Goal: Information Seeking & Learning: Compare options

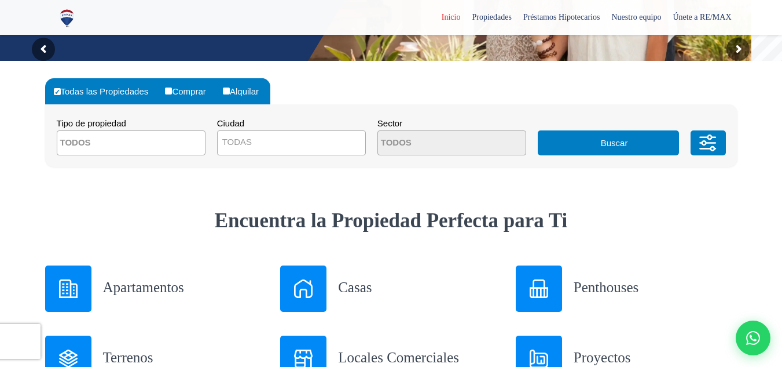
scroll to position [290, 0]
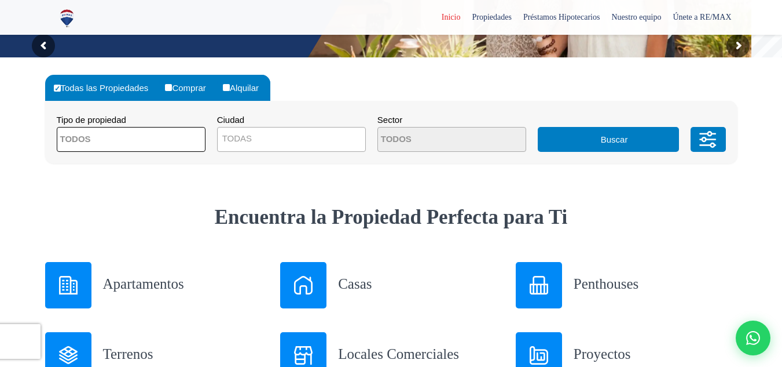
click at [200, 139] on span at bounding box center [131, 139] width 149 height 25
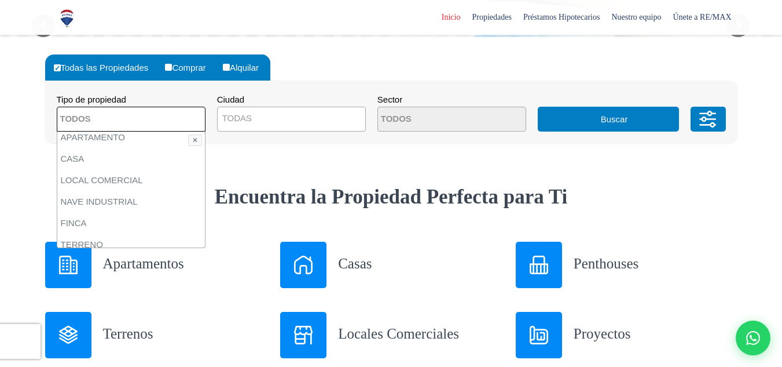
scroll to position [0, 0]
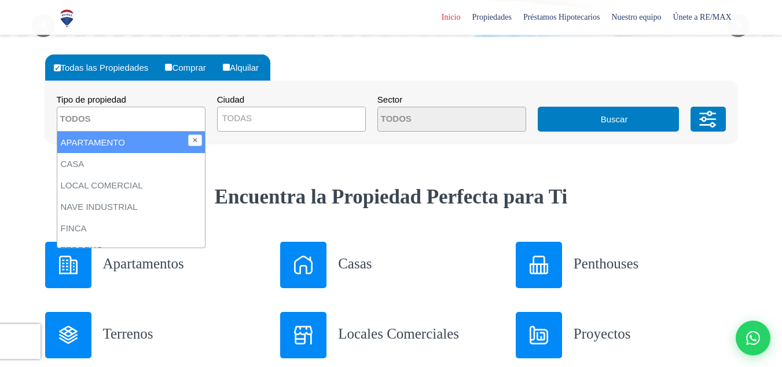
click at [151, 140] on li "APARTAMENTO" at bounding box center [131, 141] width 148 height 21
select select "apartment"
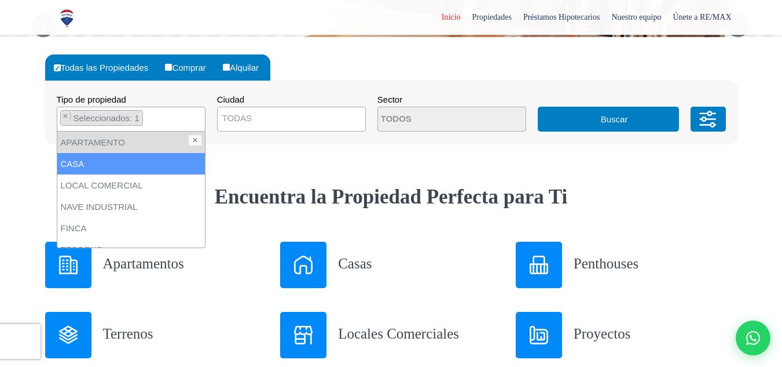
click at [158, 167] on li "CASA" at bounding box center [131, 163] width 148 height 21
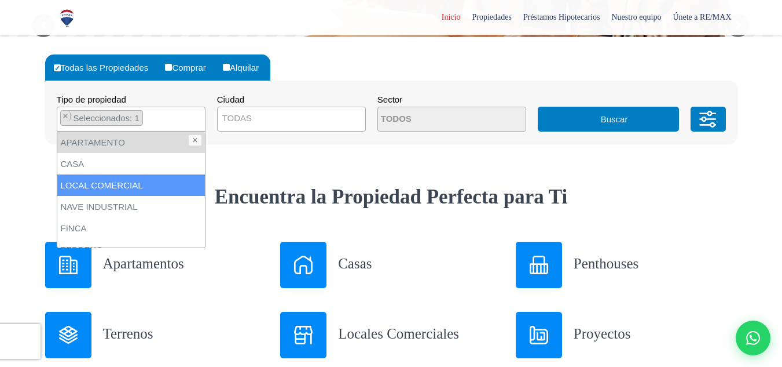
click at [144, 178] on li "LOCAL COMERCIAL" at bounding box center [131, 184] width 148 height 21
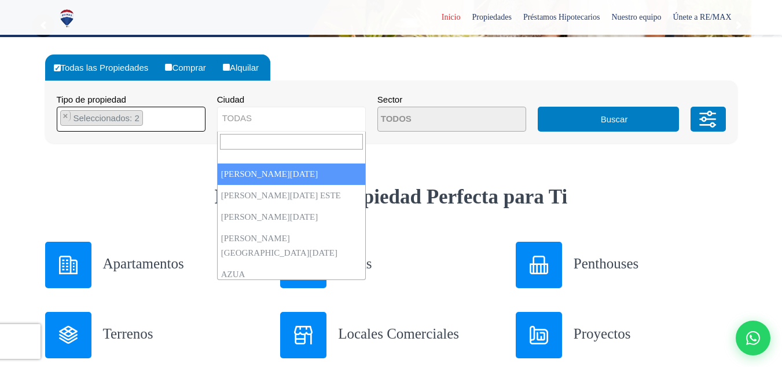
click at [273, 116] on span "TODAS" at bounding box center [292, 118] width 148 height 16
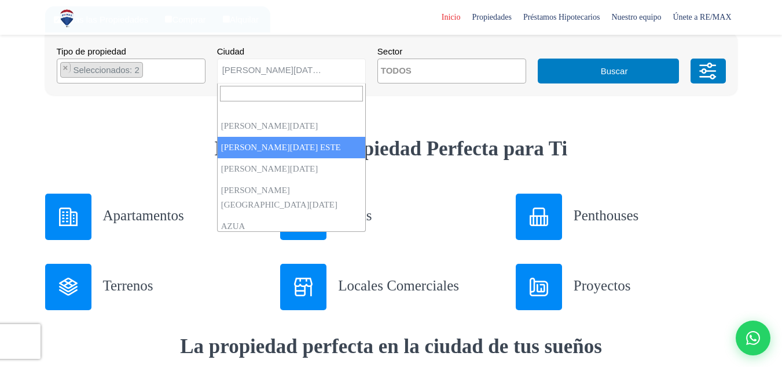
click at [343, 60] on span "× SANTO DOMINGO ESTE" at bounding box center [291, 70] width 149 height 25
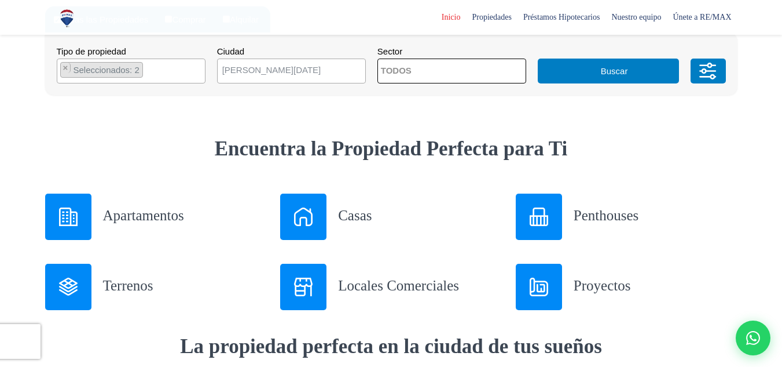
click at [478, 74] on textarea "Search" at bounding box center [434, 71] width 112 height 25
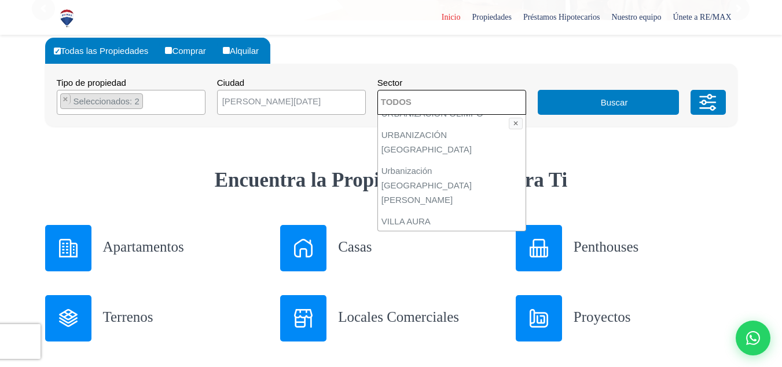
scroll to position [293, 0]
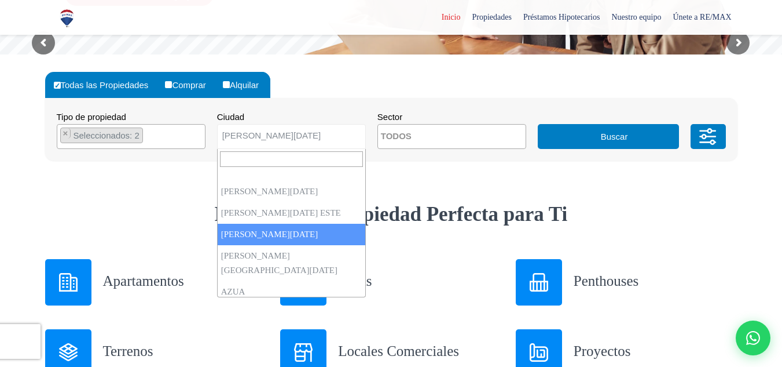
click at [331, 124] on span "× SANTO DOMINGO OESTE" at bounding box center [291, 136] width 149 height 25
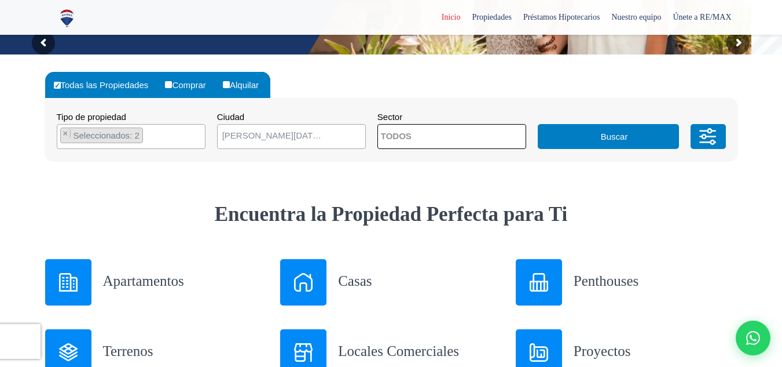
click at [461, 142] on textarea "Search" at bounding box center [434, 136] width 112 height 25
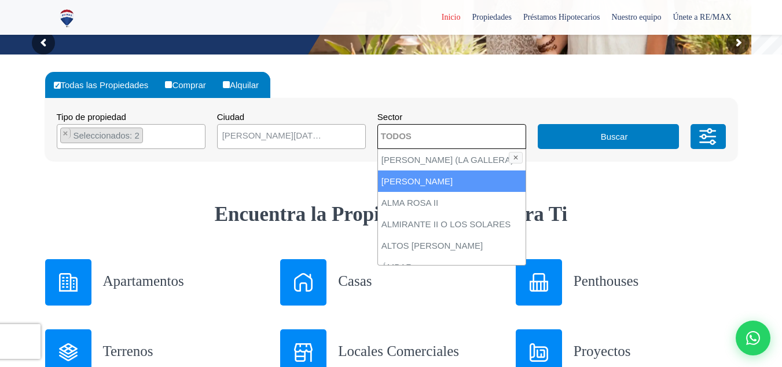
click at [330, 135] on span "[PERSON_NAME][DATE] ESTE" at bounding box center [277, 135] width 119 height 16
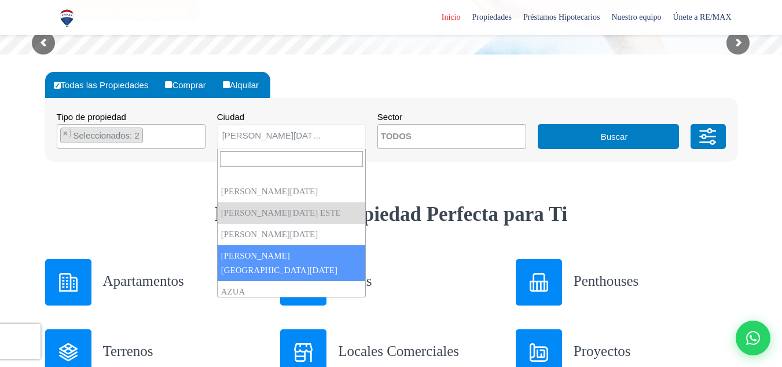
select select "150"
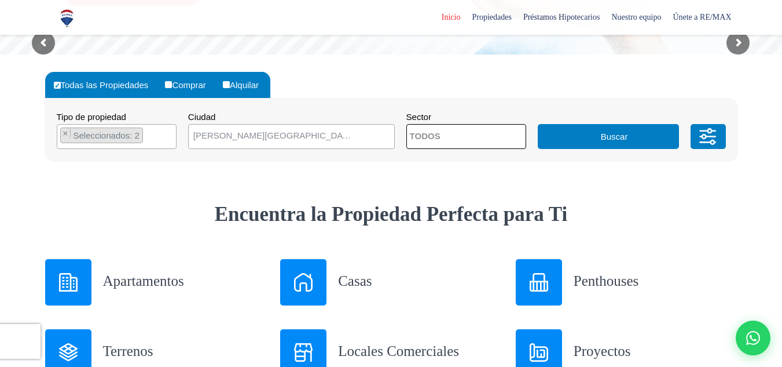
click at [462, 146] on textarea "Search" at bounding box center [463, 136] width 112 height 25
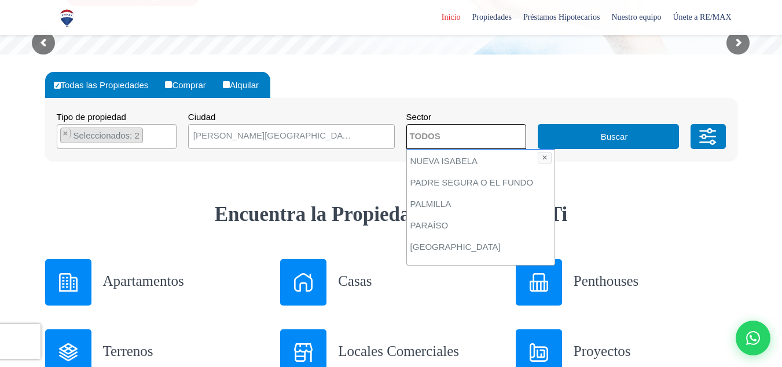
scroll to position [3840, 0]
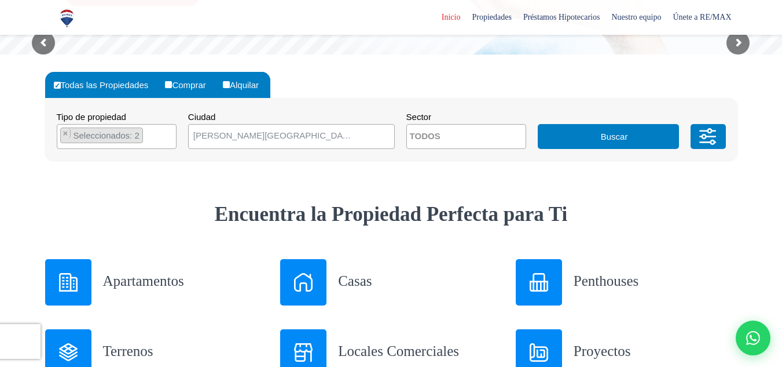
click at [621, 141] on button "Buscar" at bounding box center [608, 136] width 141 height 25
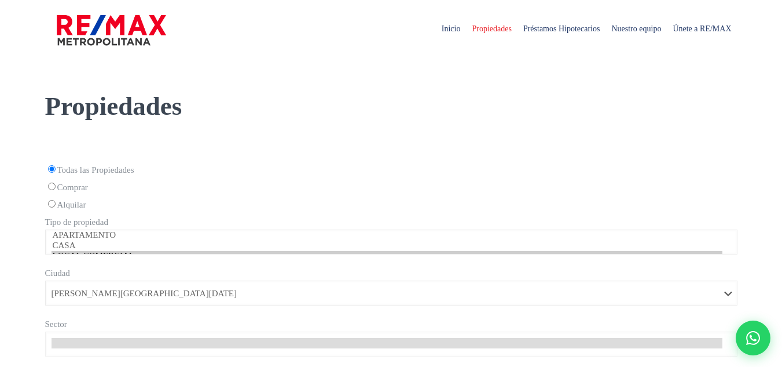
select select "150"
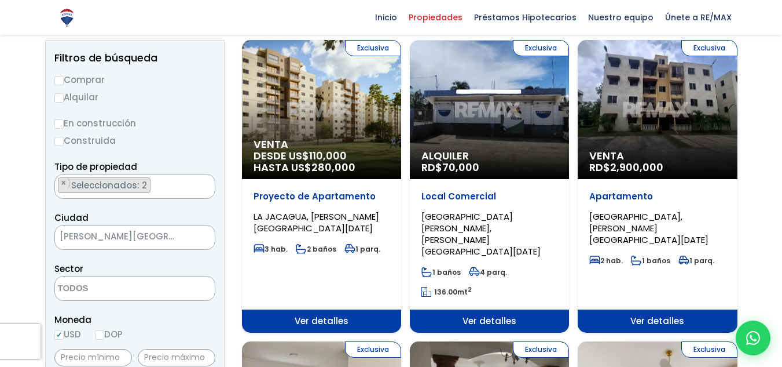
scroll to position [120, 0]
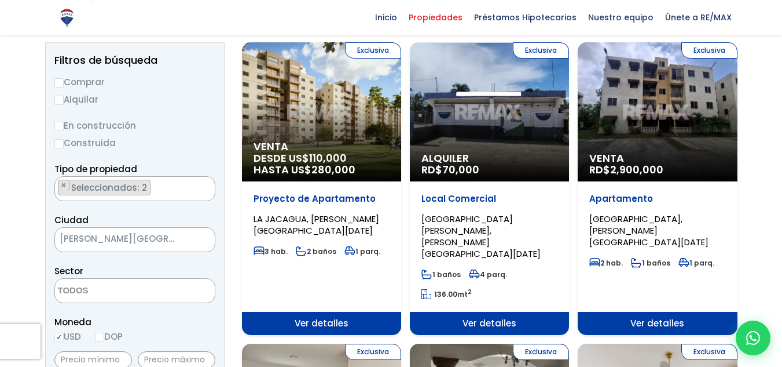
click at [58, 83] on input "Comprar" at bounding box center [58, 82] width 9 height 9
radio input "true"
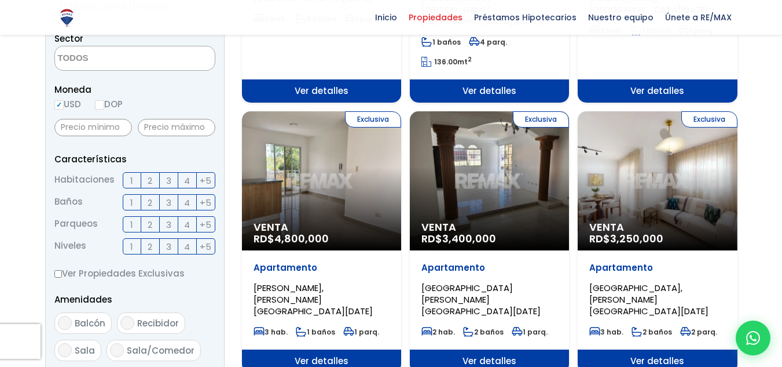
scroll to position [351, 0]
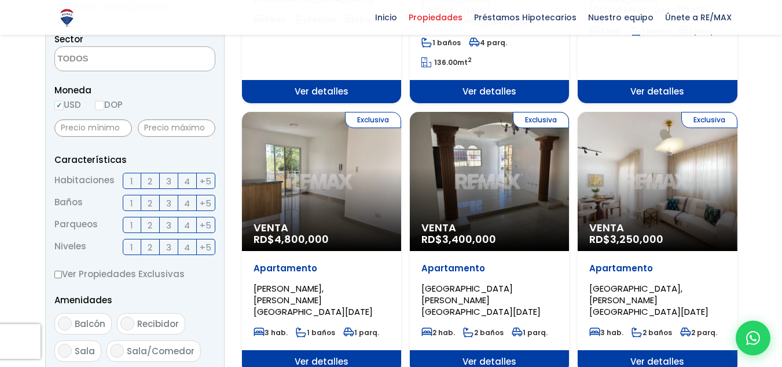
click at [151, 181] on span "2" at bounding box center [150, 181] width 5 height 14
click at [0, 0] on input "2" at bounding box center [0, 0] width 0 height 0
click at [164, 181] on label "3" at bounding box center [169, 181] width 19 height 16
click at [0, 0] on input "3" at bounding box center [0, 0] width 0 height 0
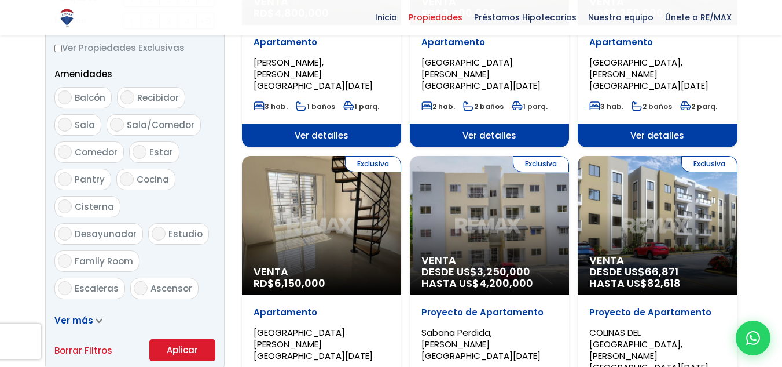
scroll to position [675, 0]
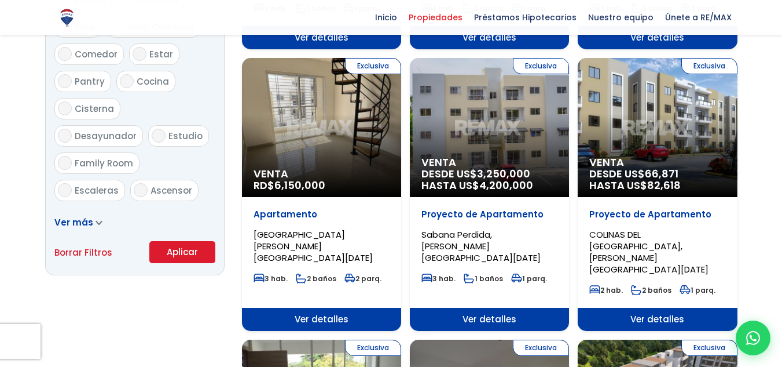
click at [168, 254] on button "Aplicar" at bounding box center [182, 252] width 66 height 22
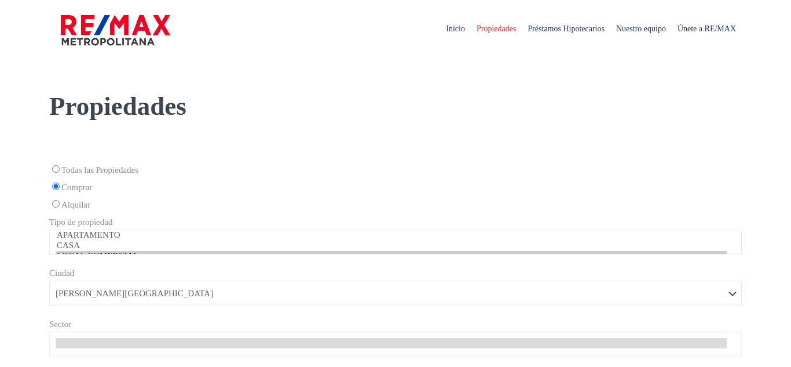
select select "150"
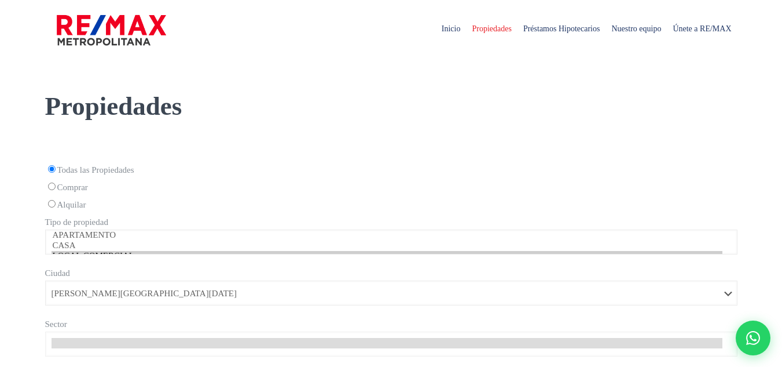
select select "150"
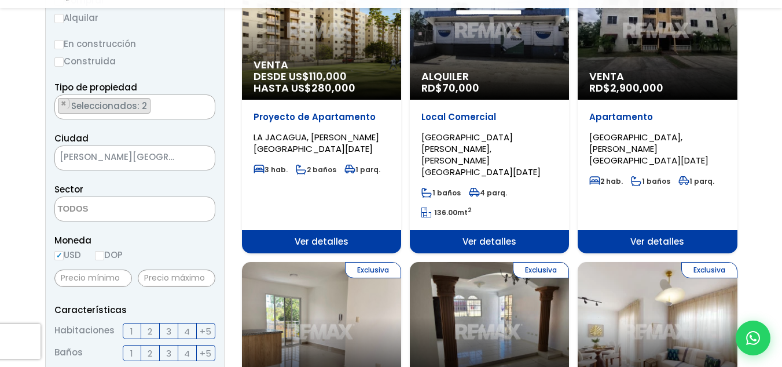
scroll to position [241, 0]
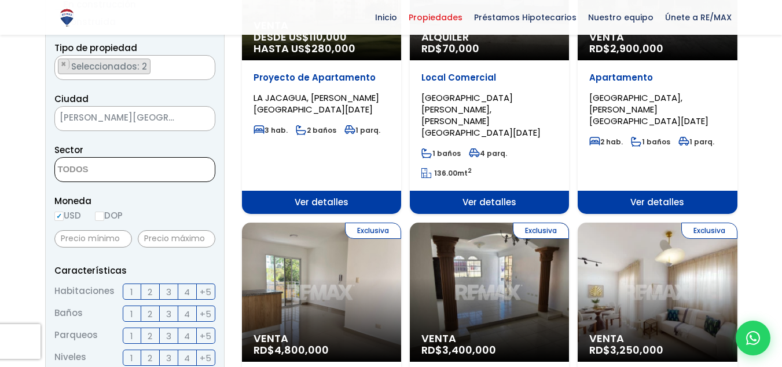
click at [156, 172] on textarea "Search" at bounding box center [111, 169] width 112 height 25
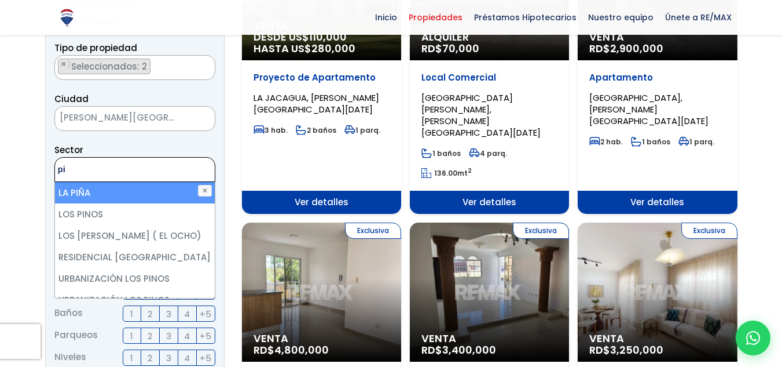
type textarea "p"
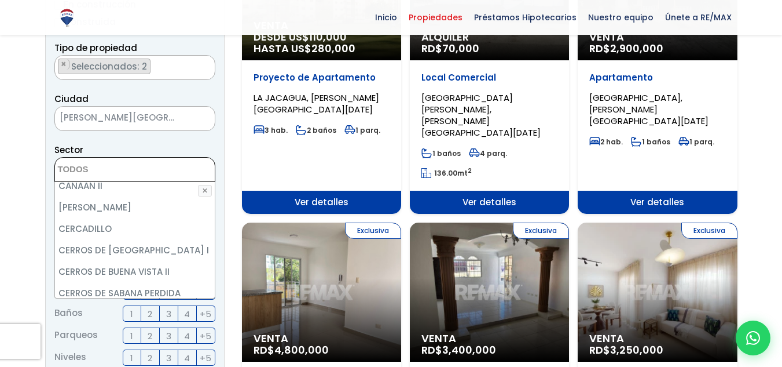
scroll to position [600, 0]
click at [146, 116] on span "[PERSON_NAME][GEOGRAPHIC_DATA][DATE]" at bounding box center [120, 117] width 131 height 16
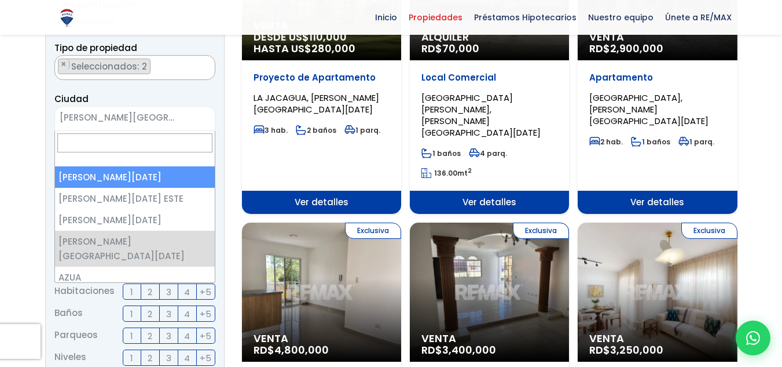
select select "1"
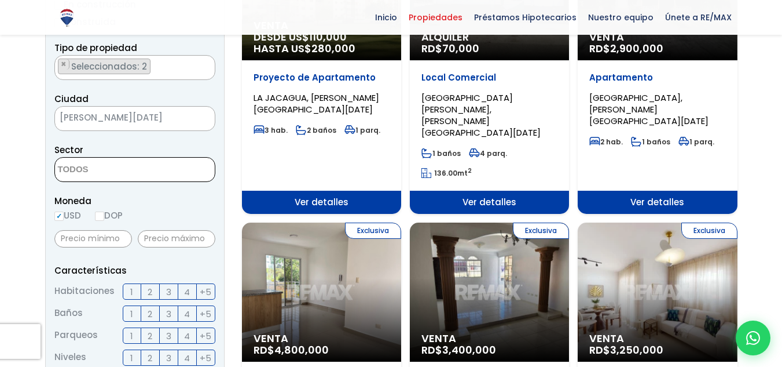
click at [156, 177] on textarea "Search" at bounding box center [111, 169] width 112 height 25
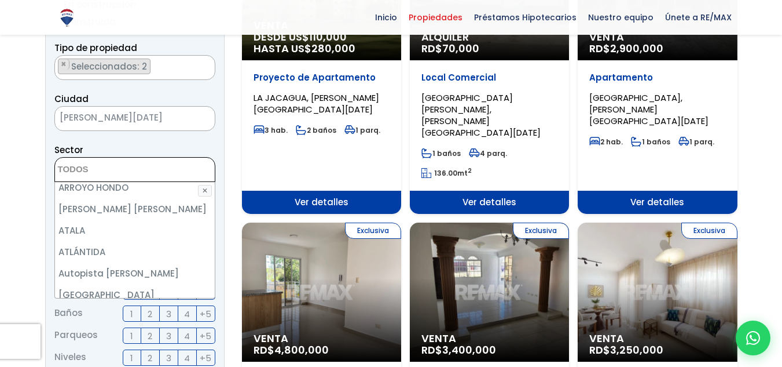
scroll to position [220, 0]
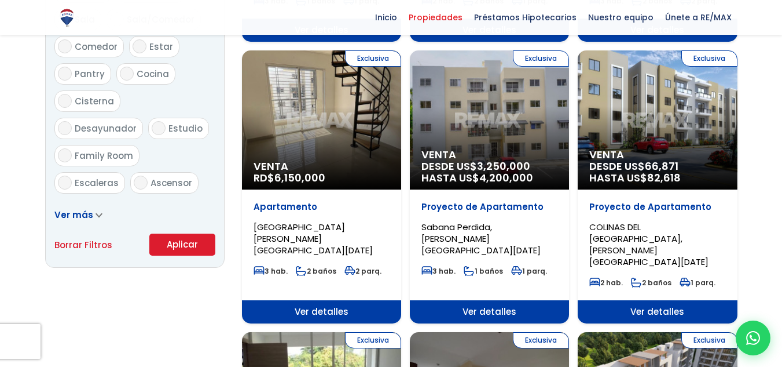
scroll to position [683, 0]
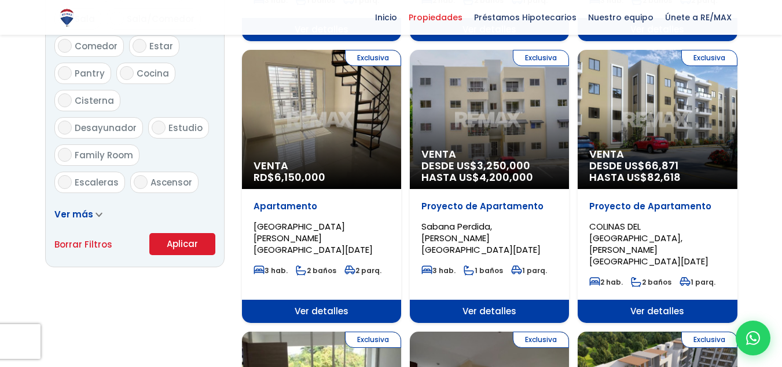
click at [182, 243] on button "Aplicar" at bounding box center [182, 244] width 66 height 22
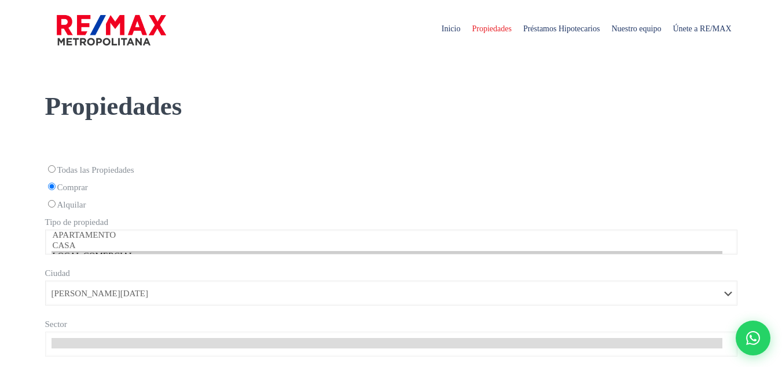
select select "1"
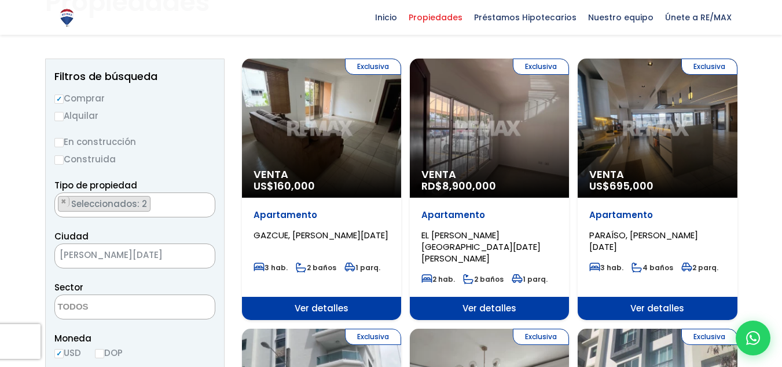
scroll to position [103, 0]
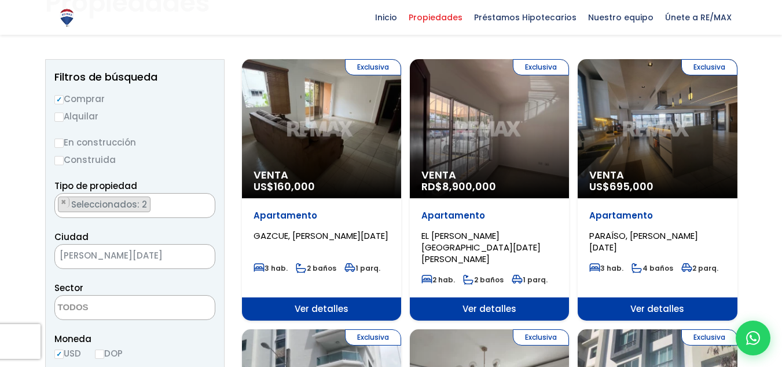
click at [345, 166] on div "Exclusiva Venta US$ 160,000" at bounding box center [321, 128] width 159 height 139
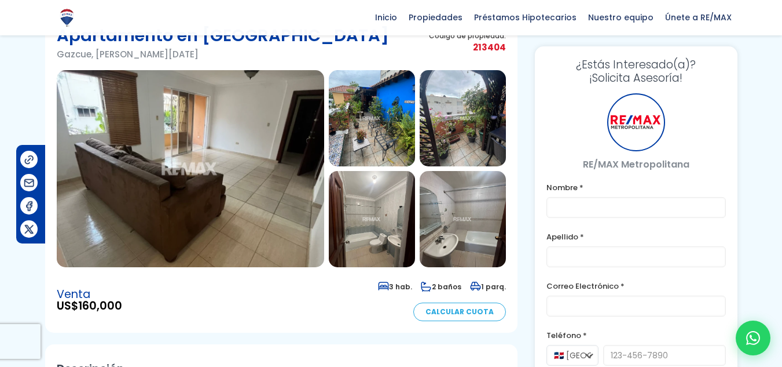
scroll to position [61, 0]
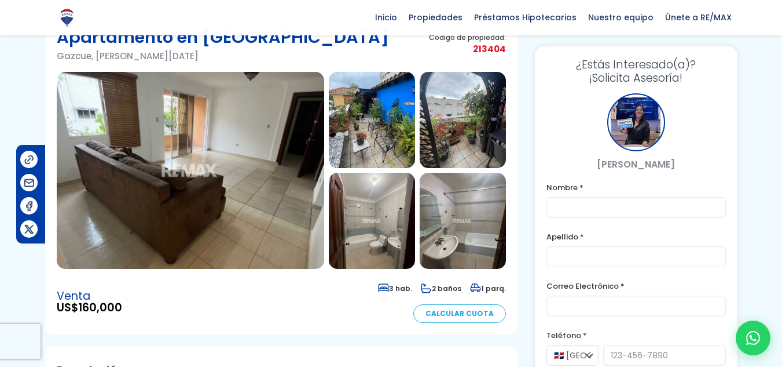
click at [299, 156] on img at bounding box center [191, 170] width 268 height 197
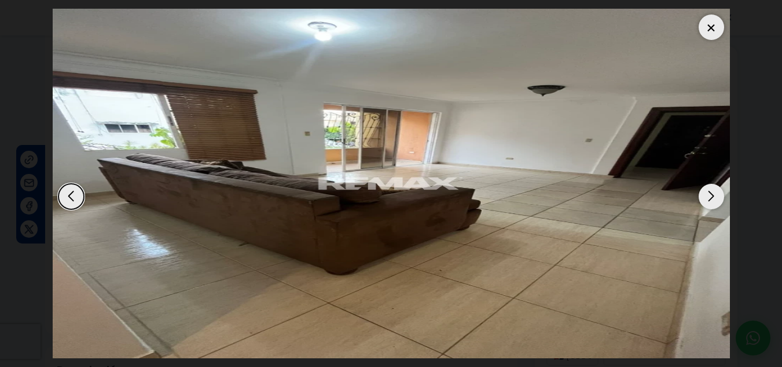
click at [720, 197] on div "Next slide" at bounding box center [711, 196] width 25 height 25
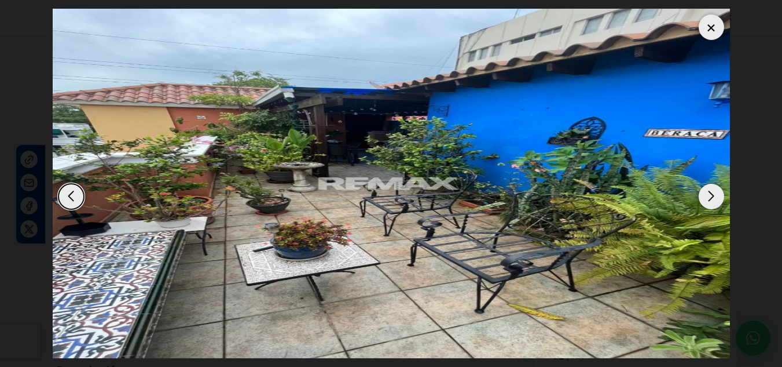
click at [720, 197] on div "Next slide" at bounding box center [711, 196] width 25 height 25
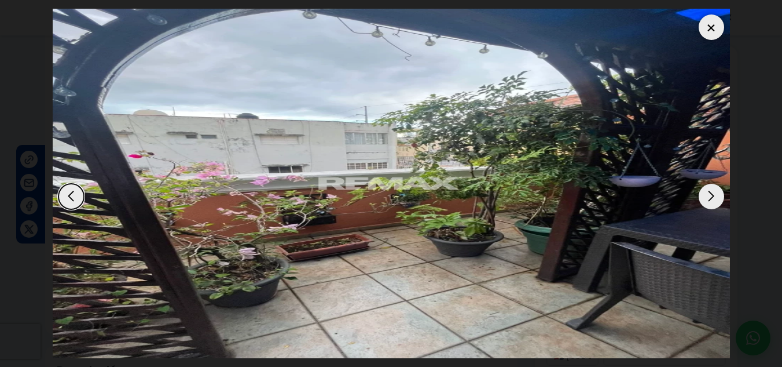
click at [720, 197] on div "Next slide" at bounding box center [711, 196] width 25 height 25
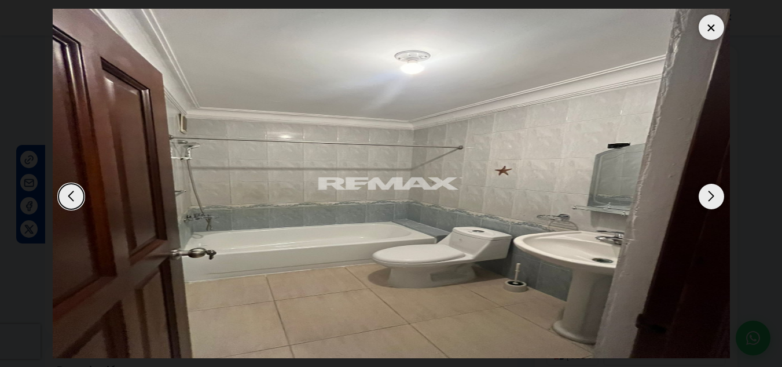
click at [720, 197] on div "Next slide" at bounding box center [711, 196] width 25 height 25
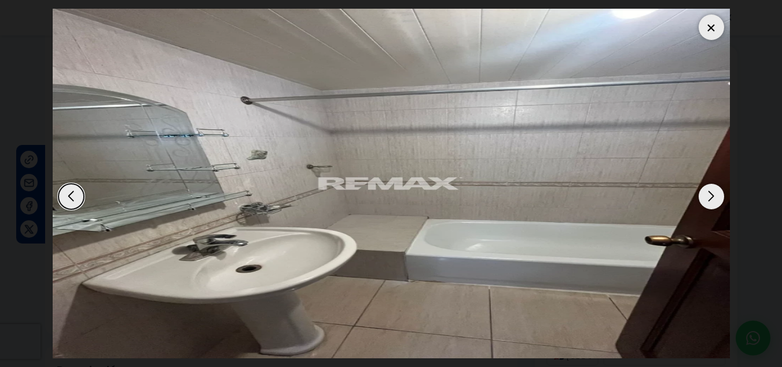
click at [720, 197] on div "Next slide" at bounding box center [711, 196] width 25 height 25
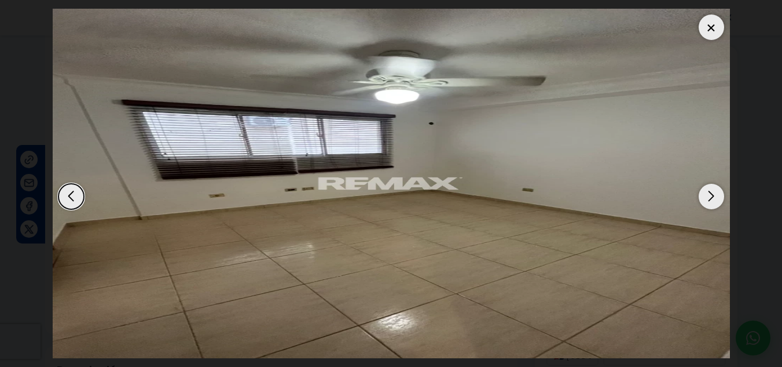
click at [720, 197] on div "Next slide" at bounding box center [711, 196] width 25 height 25
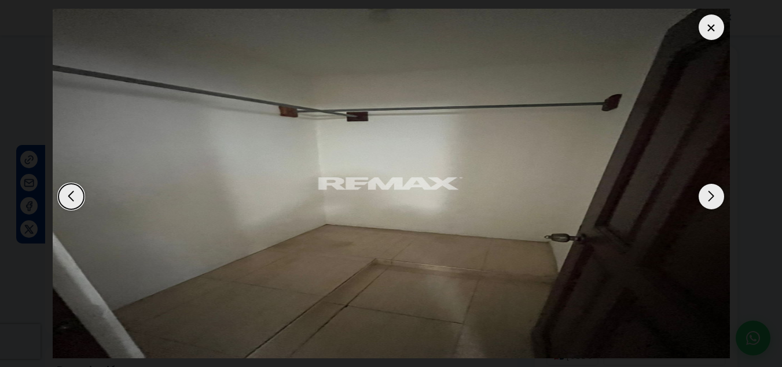
click at [720, 197] on div "Next slide" at bounding box center [711, 196] width 25 height 25
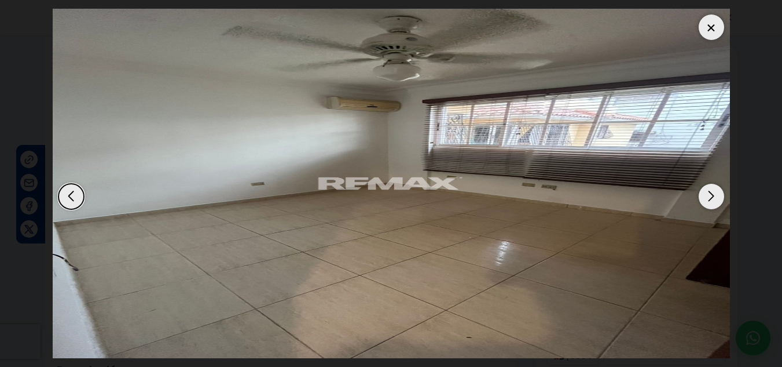
click at [720, 197] on div "Next slide" at bounding box center [711, 196] width 25 height 25
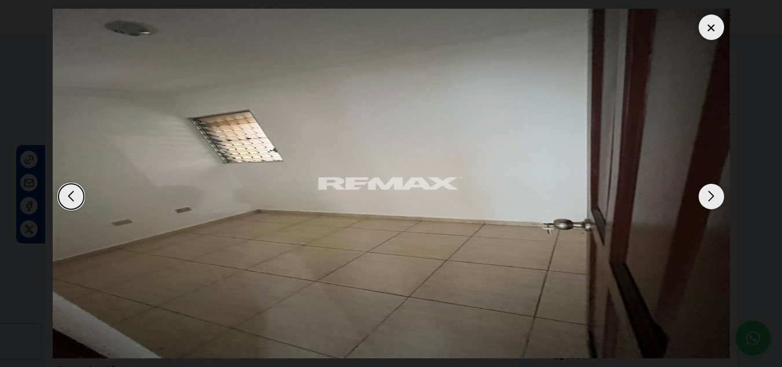
click at [720, 197] on div "Next slide" at bounding box center [711, 196] width 25 height 25
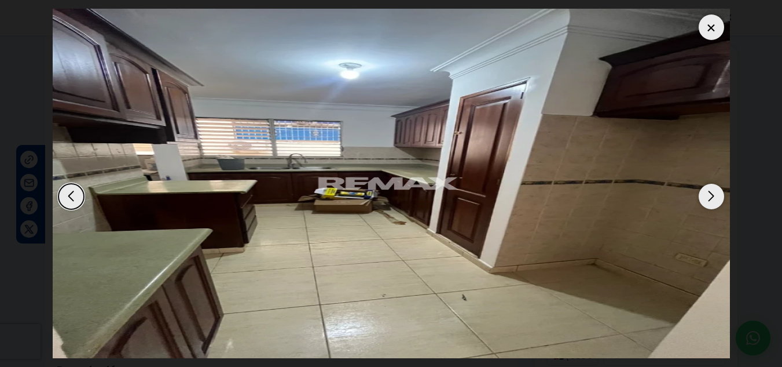
click at [710, 29] on div at bounding box center [711, 26] width 25 height 25
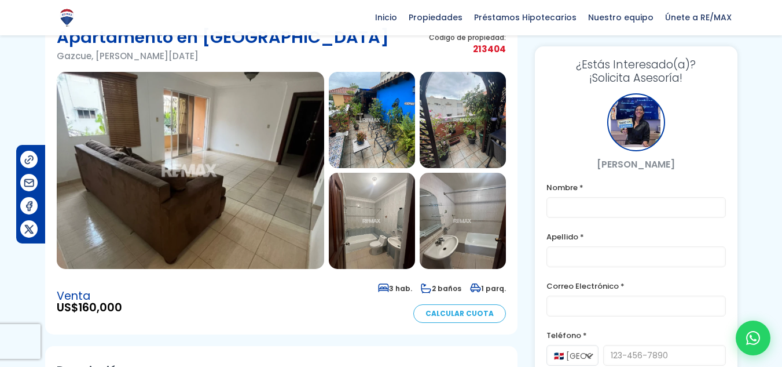
click at [373, 52] on div "Apartamento en Gazcue Gazcue, Santo Domingo De Guzmán Código de propiedad: 2134…" at bounding box center [281, 48] width 449 height 46
click at [441, 233] on img at bounding box center [463, 221] width 86 height 96
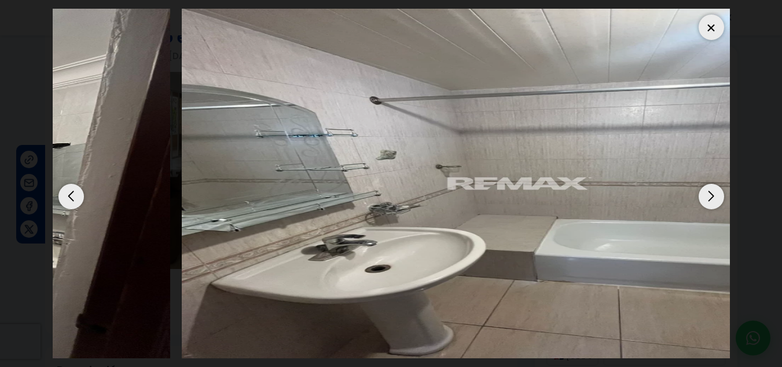
click at [735, 204] on dialog at bounding box center [391, 183] width 695 height 367
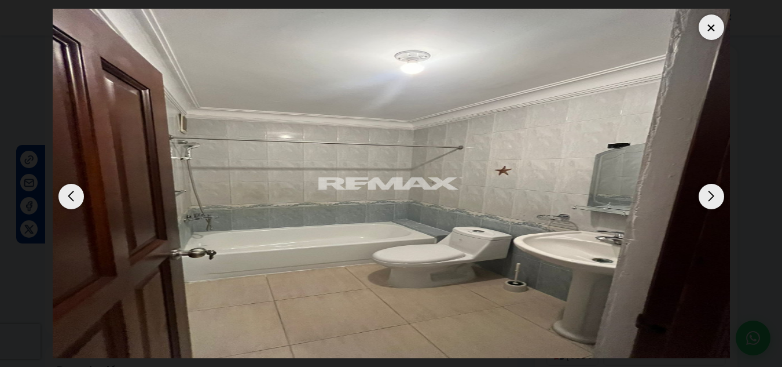
click at [397, 200] on img "4 / 10" at bounding box center [391, 183] width 677 height 349
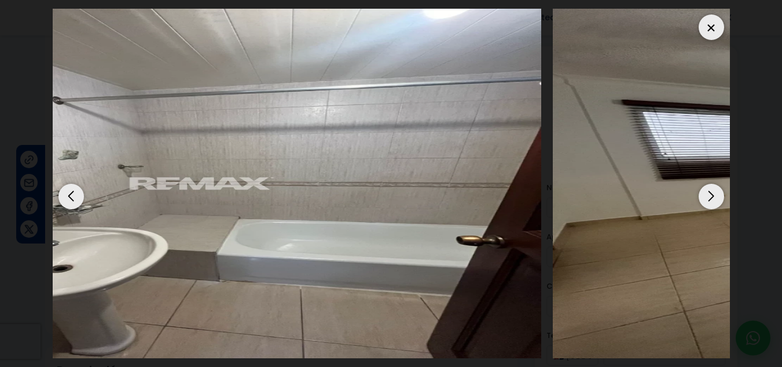
click at [163, 230] on img "5 / 10" at bounding box center [202, 183] width 677 height 349
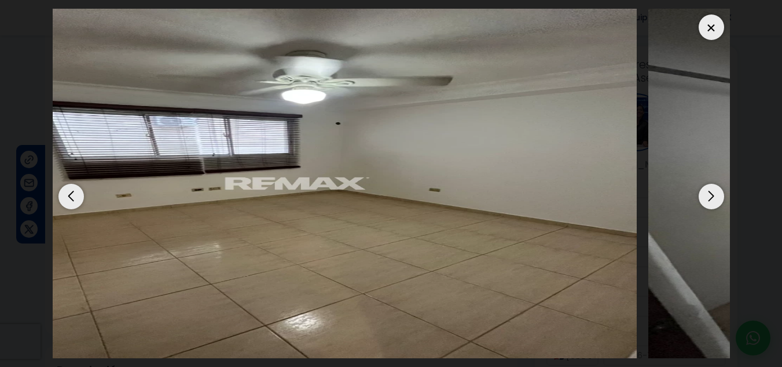
click at [44, 255] on dialog at bounding box center [391, 183] width 695 height 367
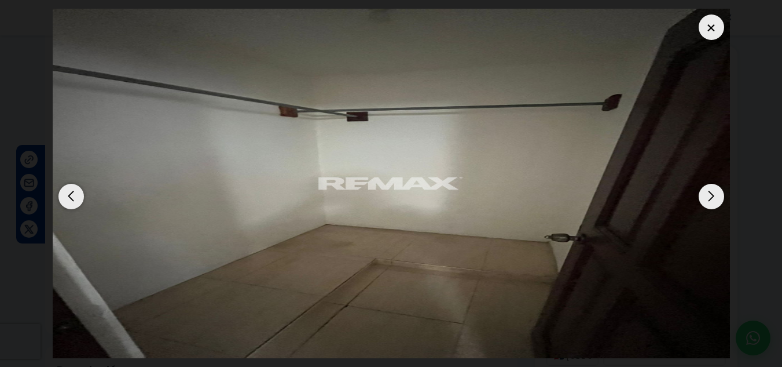
drag, startPoint x: 0, startPoint y: 255, endPoint x: 0, endPoint y: 299, distance: 44.0
click at [44, 299] on dialog at bounding box center [391, 183] width 695 height 367
drag, startPoint x: 0, startPoint y: 299, endPoint x: 246, endPoint y: 269, distance: 247.3
drag, startPoint x: 246, startPoint y: 269, endPoint x: 709, endPoint y: 189, distance: 470.6
click at [709, 189] on div "Next slide" at bounding box center [711, 196] width 25 height 25
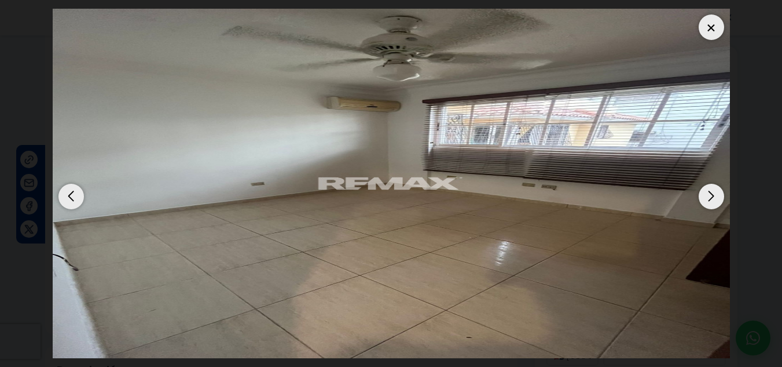
click at [709, 189] on div "Next slide" at bounding box center [711, 196] width 25 height 25
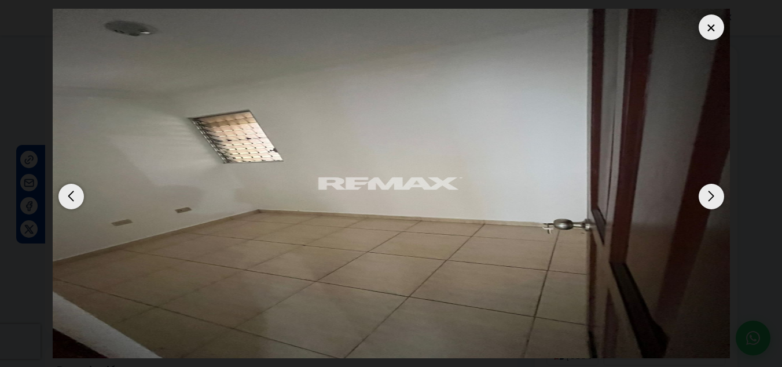
click at [709, 189] on div "Next slide" at bounding box center [711, 196] width 25 height 25
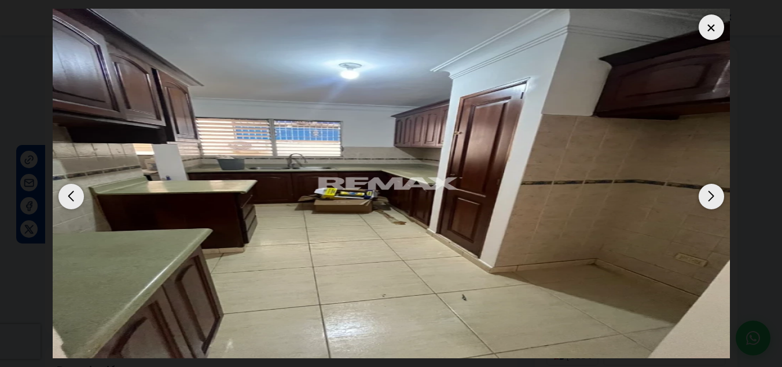
click at [709, 189] on div "Next slide" at bounding box center [711, 196] width 25 height 25
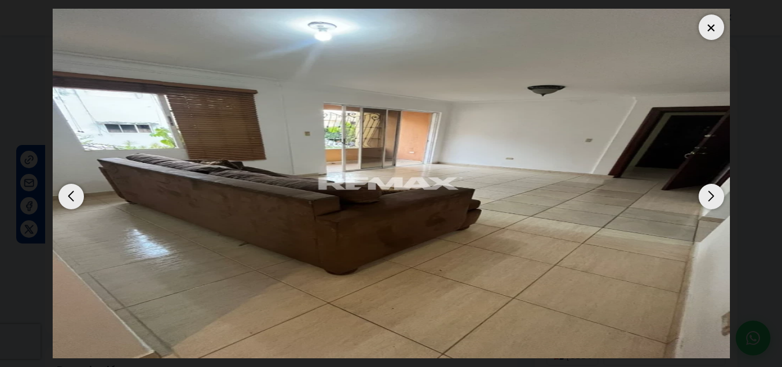
click at [709, 189] on div "Next slide" at bounding box center [711, 196] width 25 height 25
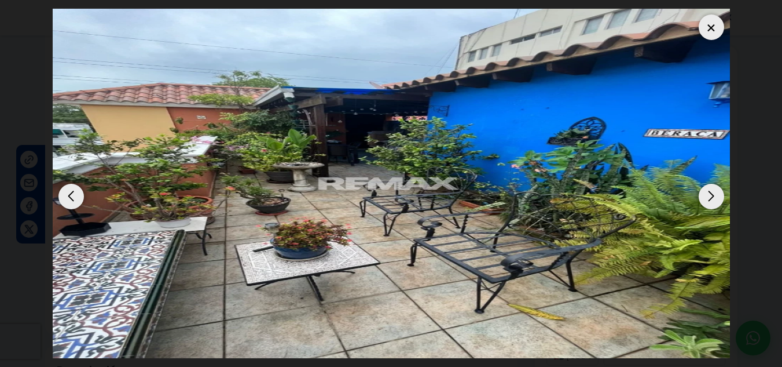
click at [710, 26] on div at bounding box center [711, 26] width 25 height 25
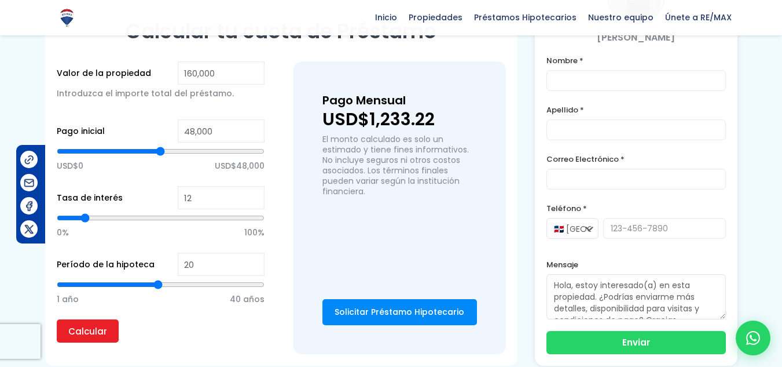
scroll to position [777, 0]
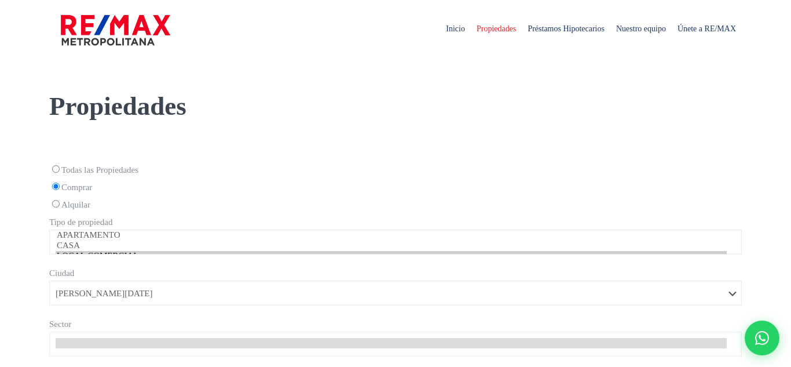
select select "1"
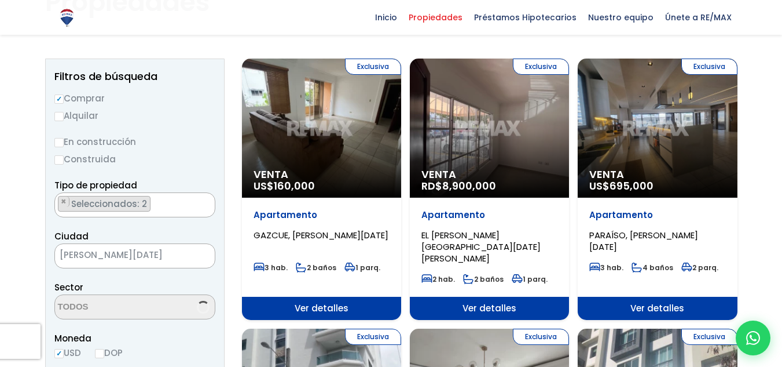
scroll to position [103, 0]
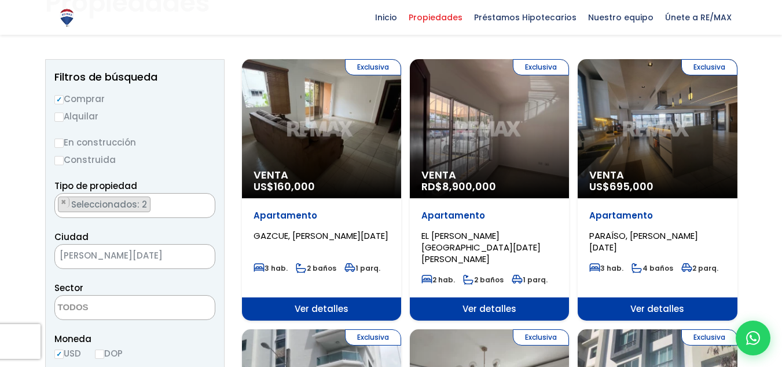
drag, startPoint x: 750, startPoint y: 114, endPoint x: 778, endPoint y: 122, distance: 28.4
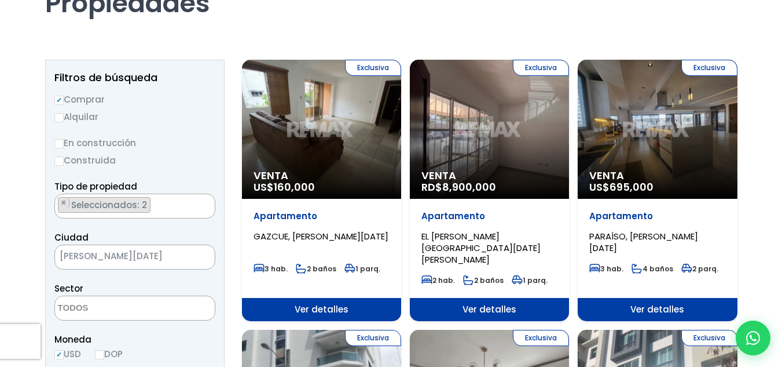
scroll to position [0, 0]
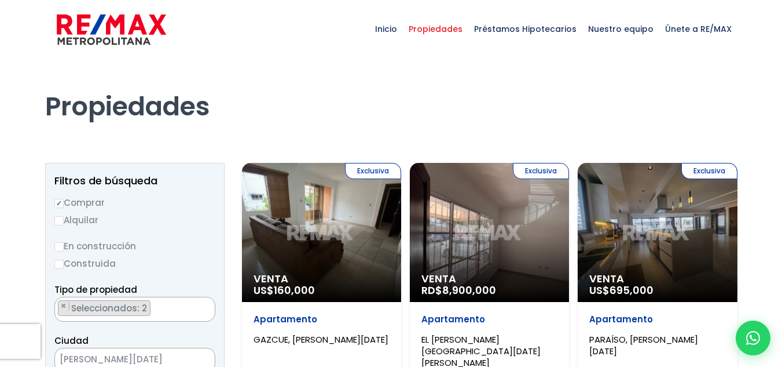
drag, startPoint x: 778, startPoint y: 122, endPoint x: 761, endPoint y: 168, distance: 49.3
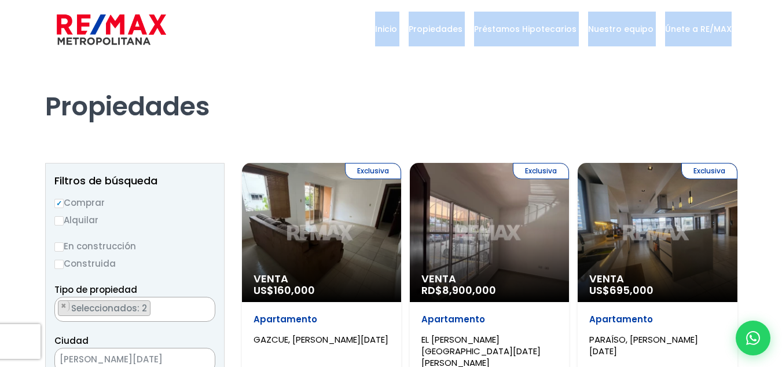
drag, startPoint x: 761, startPoint y: 168, endPoint x: 790, endPoint y: -50, distance: 220.9
click at [782, 0] on html "X Inicio Propiedades Préstamos Hipotecarios Calculadora de préstamos Nuestro eq…" at bounding box center [391, 183] width 782 height 367
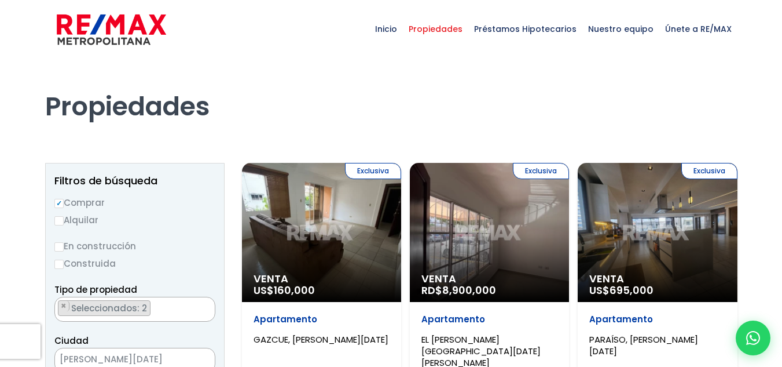
click at [726, 83] on h1 "Propiedades" at bounding box center [391, 90] width 693 height 64
drag, startPoint x: 773, startPoint y: 140, endPoint x: 709, endPoint y: 80, distance: 87.7
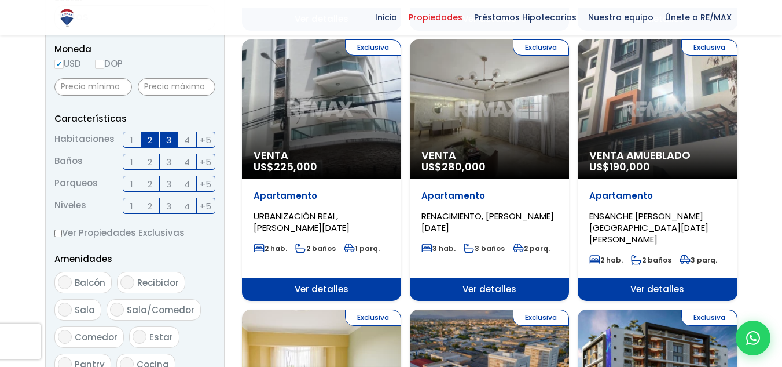
scroll to position [393, 0]
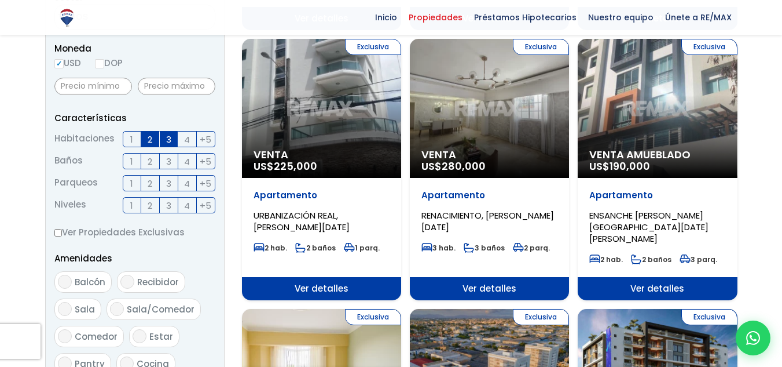
click at [642, 149] on span "Venta Amueblado" at bounding box center [657, 155] width 136 height 12
click at [676, 124] on div "Exclusiva Venta Amueblado US$ 190,000" at bounding box center [657, 108] width 159 height 139
click at [644, 277] on span "Ver detalles" at bounding box center [657, 288] width 159 height 23
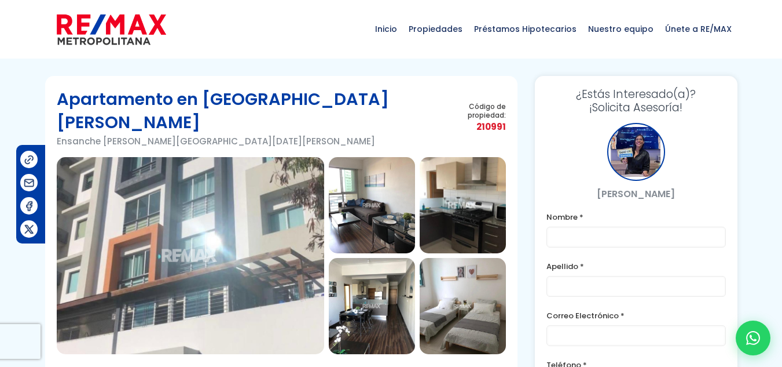
click at [201, 217] on img at bounding box center [191, 255] width 268 height 197
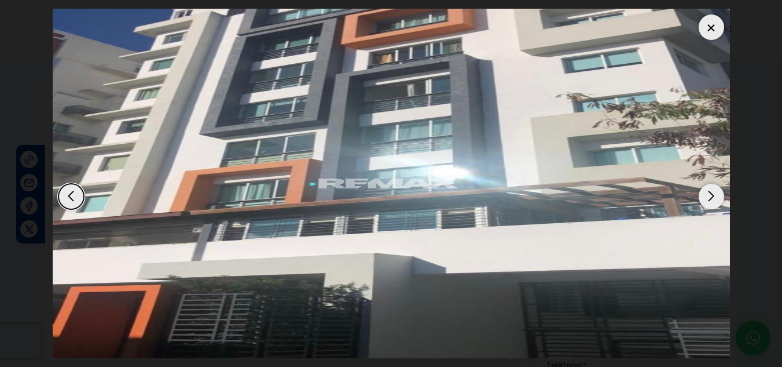
click at [712, 194] on div "Next slide" at bounding box center [711, 196] width 25 height 25
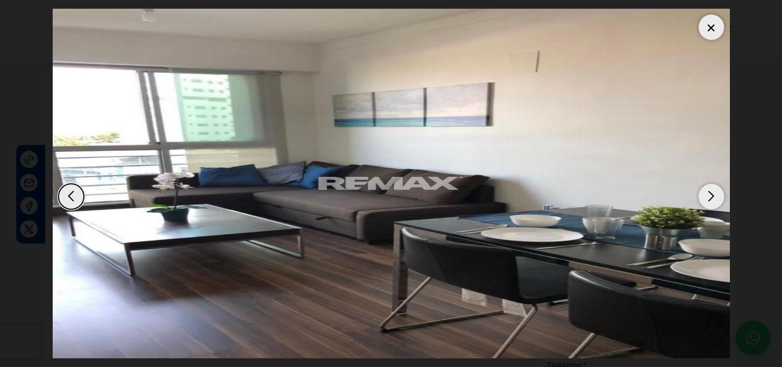
click at [712, 194] on div "Next slide" at bounding box center [711, 196] width 25 height 25
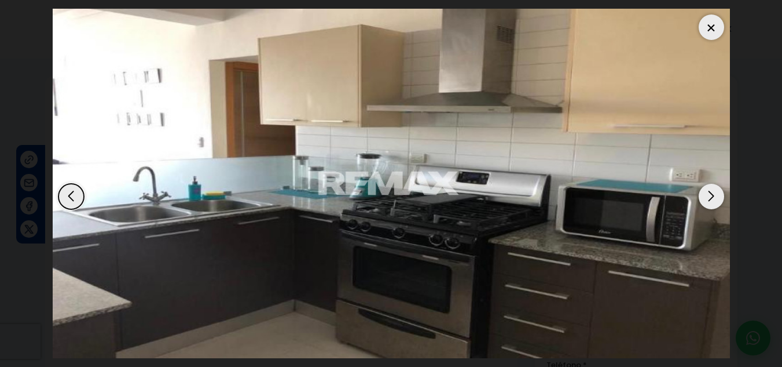
click at [712, 194] on div "Next slide" at bounding box center [711, 196] width 25 height 25
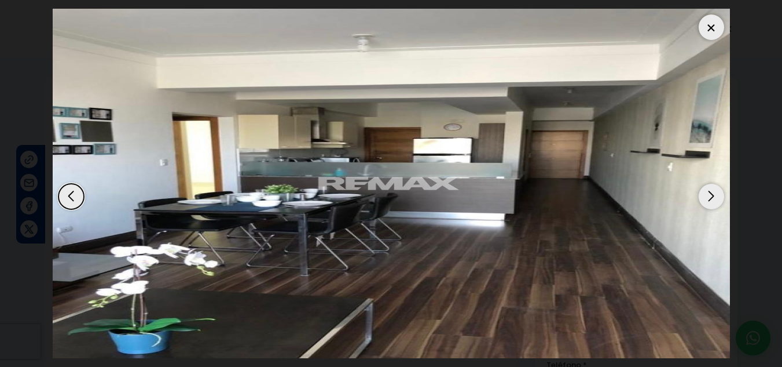
click at [712, 194] on div "Next slide" at bounding box center [711, 196] width 25 height 25
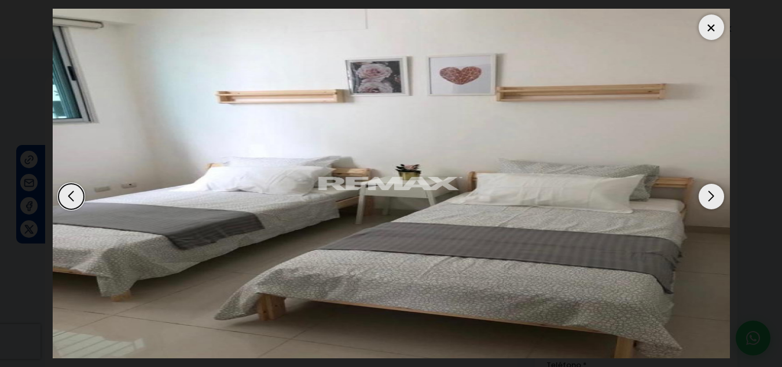
click at [712, 194] on div "Next slide" at bounding box center [711, 196] width 25 height 25
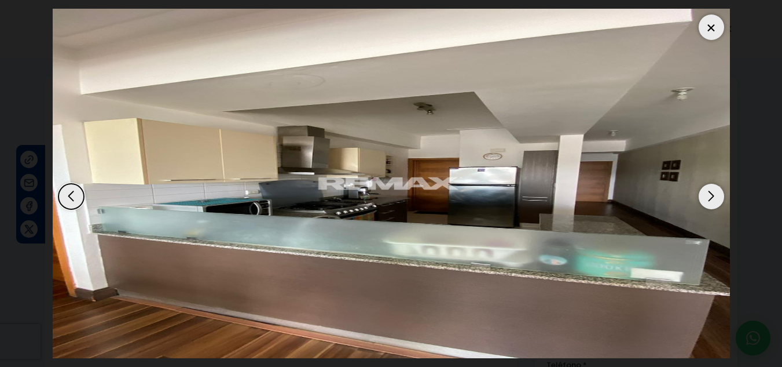
click at [712, 194] on div "Next slide" at bounding box center [711, 196] width 25 height 25
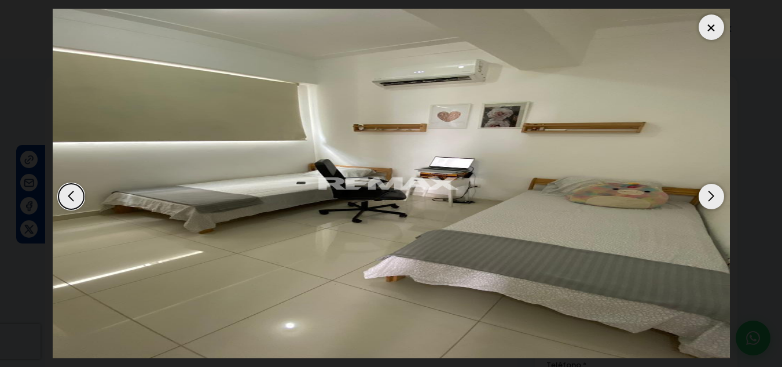
click at [712, 194] on div "Next slide" at bounding box center [711, 196] width 25 height 25
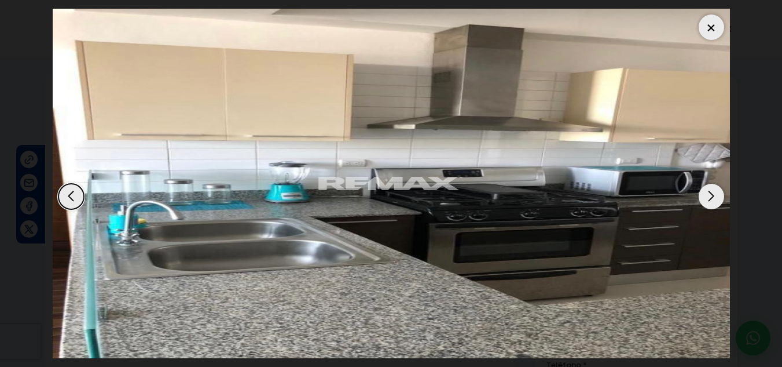
click at [712, 194] on div "Next slide" at bounding box center [711, 196] width 25 height 25
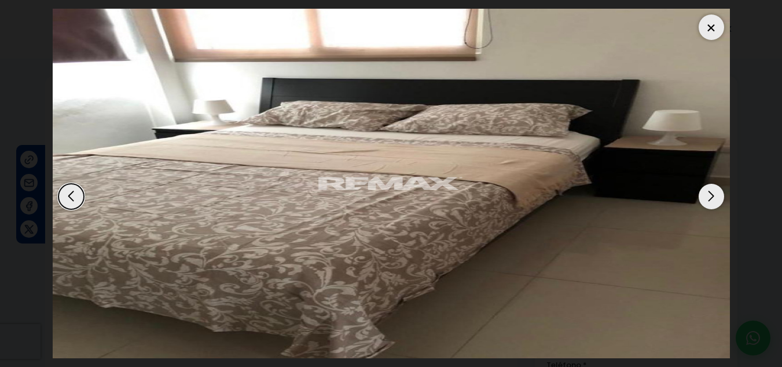
click at [712, 194] on div "Next slide" at bounding box center [711, 196] width 25 height 25
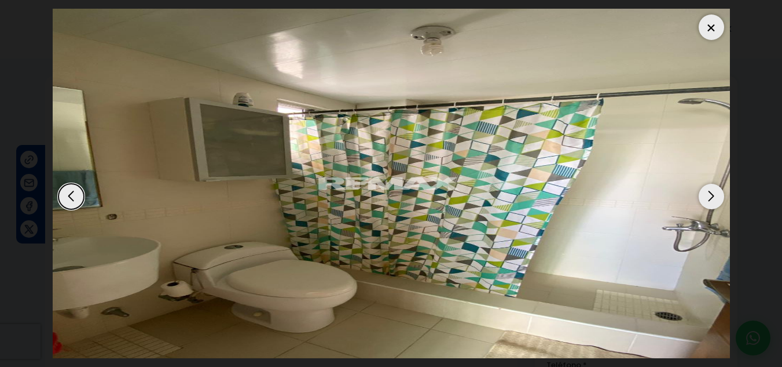
click at [712, 194] on div "Next slide" at bounding box center [711, 196] width 25 height 25
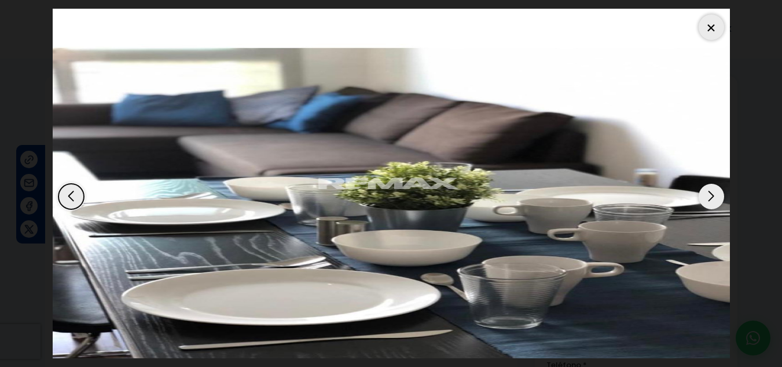
click at [712, 194] on div "Next slide" at bounding box center [711, 196] width 25 height 25
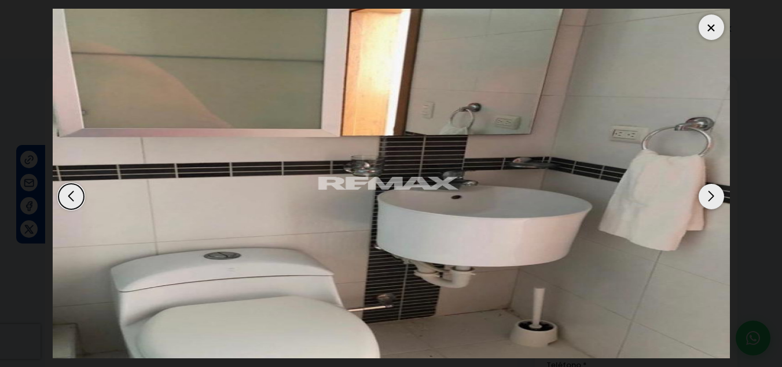
click at [712, 194] on div "Next slide" at bounding box center [711, 196] width 25 height 25
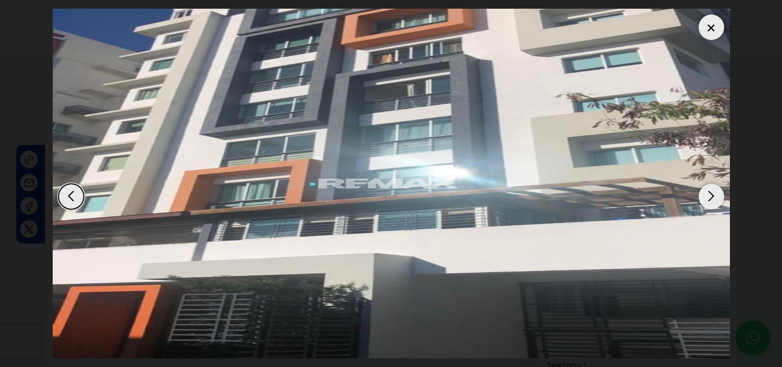
click at [712, 194] on div "Next slide" at bounding box center [711, 196] width 25 height 25
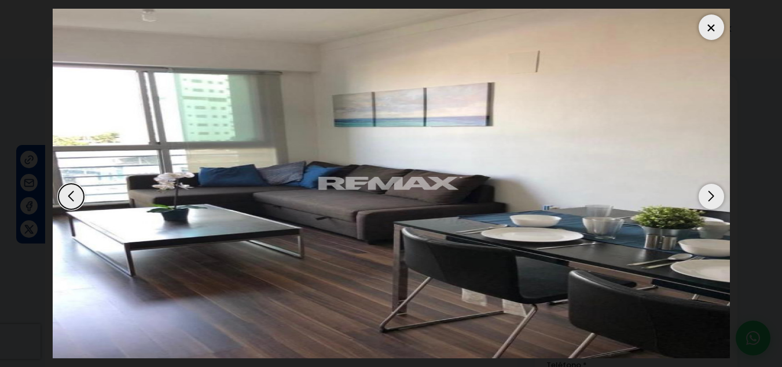
click at [712, 194] on div "Next slide" at bounding box center [711, 196] width 25 height 25
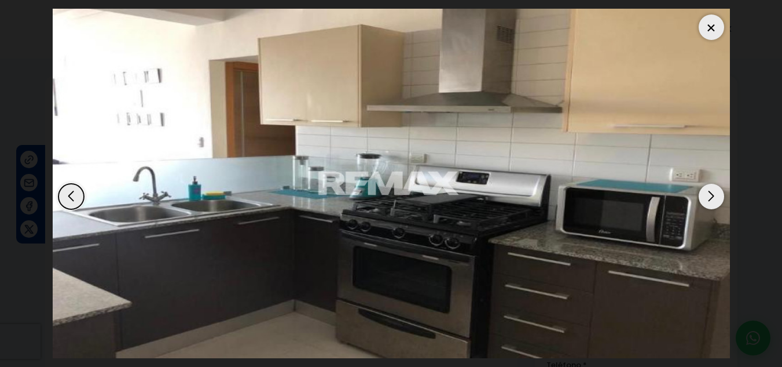
click at [710, 32] on div at bounding box center [711, 26] width 25 height 25
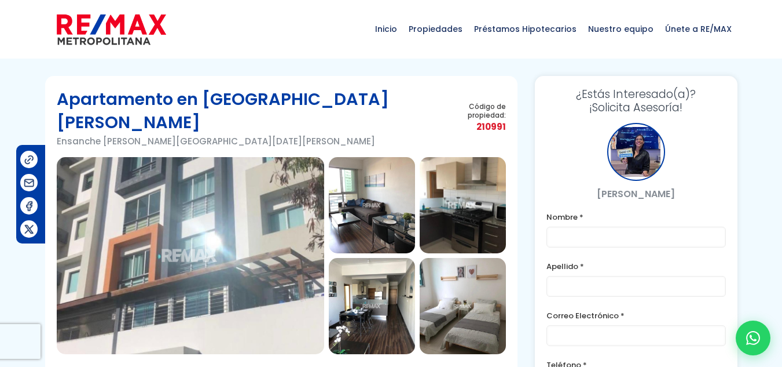
drag, startPoint x: 499, startPoint y: 123, endPoint x: 124, endPoint y: -11, distance: 398.3
click at [124, 0] on html "X Inicio Propiedades Préstamos Hipotecarios Calculadora de préstamos Nuestro eq…" at bounding box center [391, 183] width 782 height 367
drag, startPoint x: 199, startPoint y: 73, endPoint x: 15, endPoint y: -15, distance: 204.1
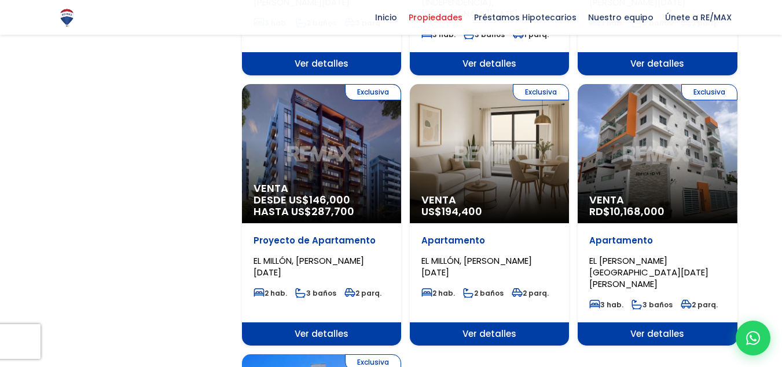
scroll to position [1158, 0]
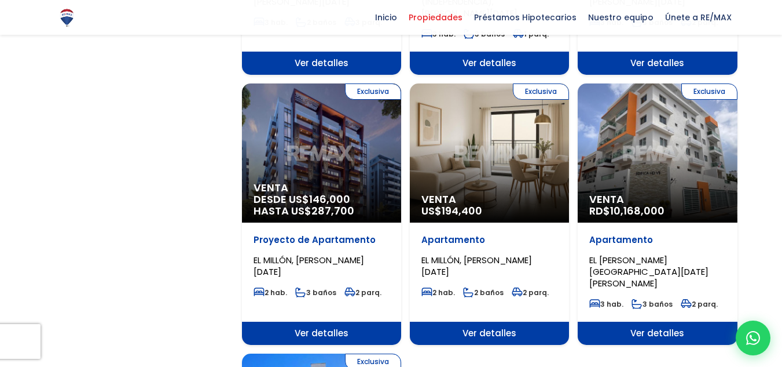
click at [341, 192] on span "146,000" at bounding box center [329, 199] width 41 height 14
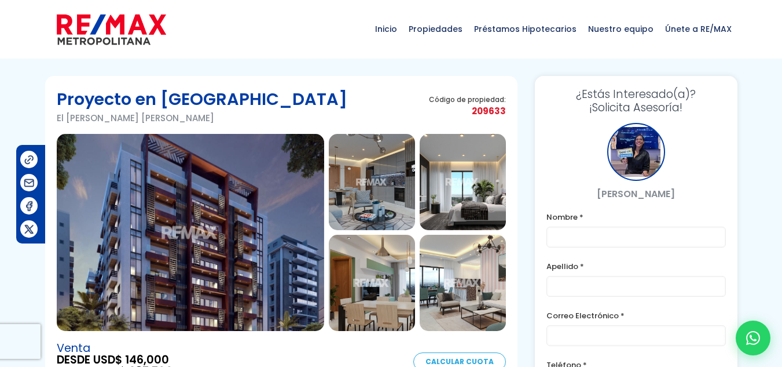
click at [298, 239] on img at bounding box center [191, 232] width 268 height 197
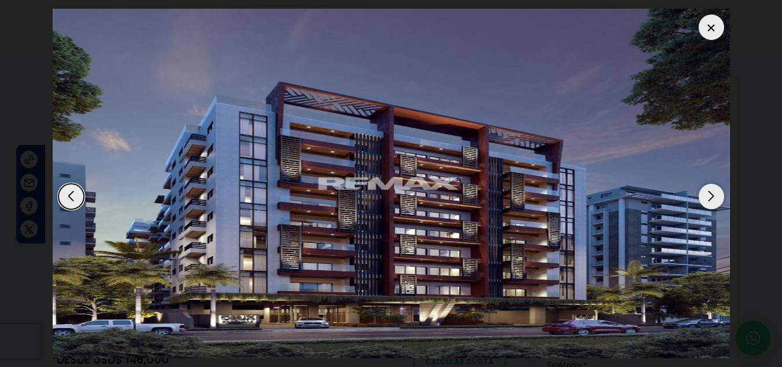
click at [709, 199] on div "Next slide" at bounding box center [711, 196] width 25 height 25
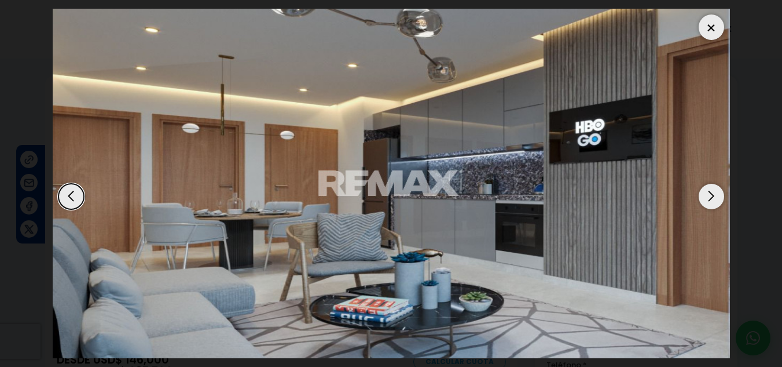
click at [709, 199] on div "Next slide" at bounding box center [711, 196] width 25 height 25
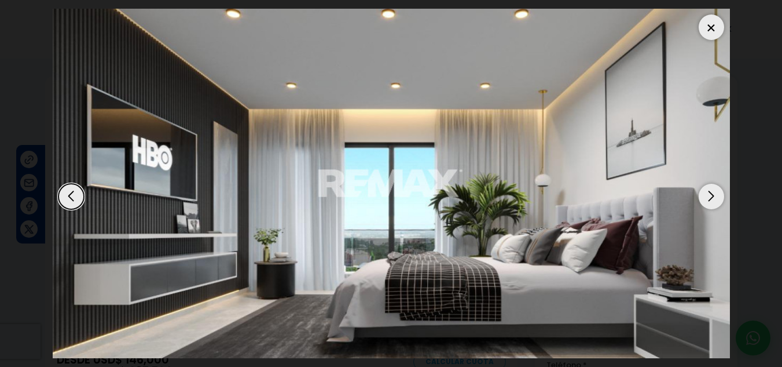
click at [709, 199] on div "Next slide" at bounding box center [711, 196] width 25 height 25
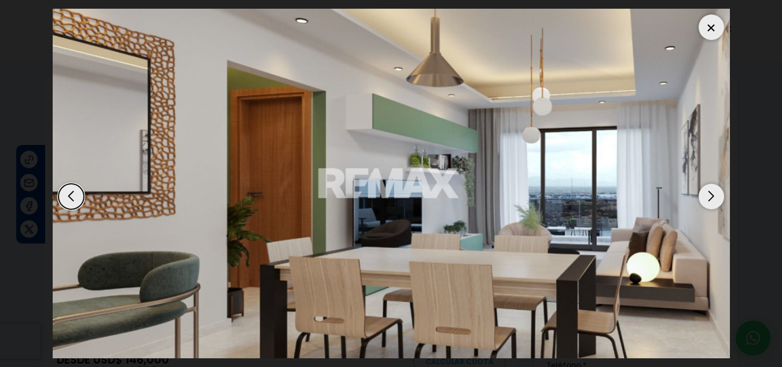
click at [709, 199] on div "Next slide" at bounding box center [711, 196] width 25 height 25
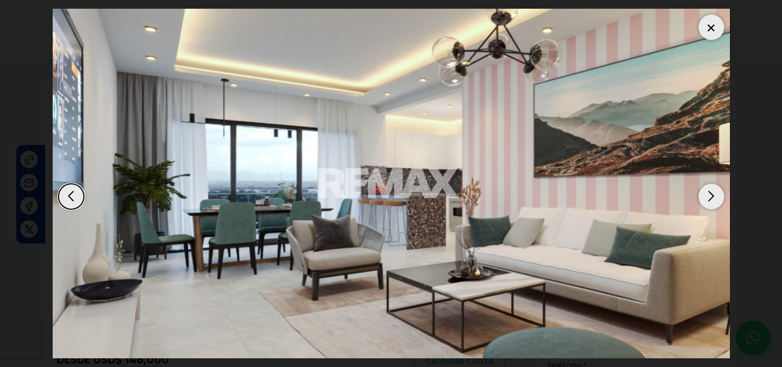
click at [709, 199] on div "Next slide" at bounding box center [711, 196] width 25 height 25
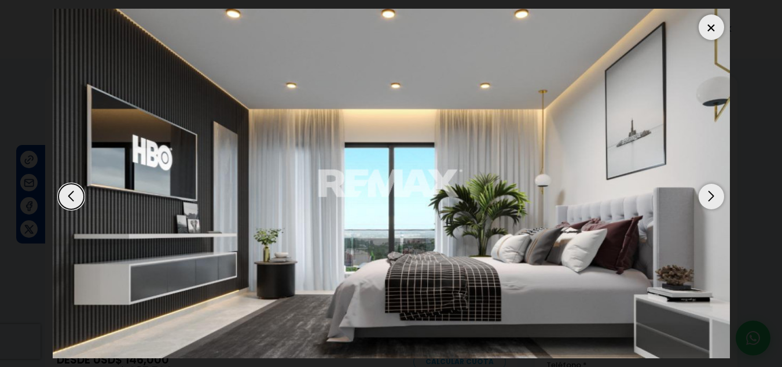
click at [709, 199] on div "Next slide" at bounding box center [711, 196] width 25 height 25
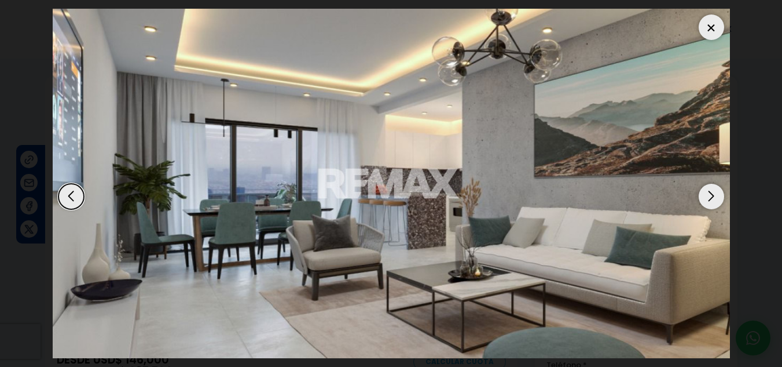
click at [709, 199] on div "Next slide" at bounding box center [711, 196] width 25 height 25
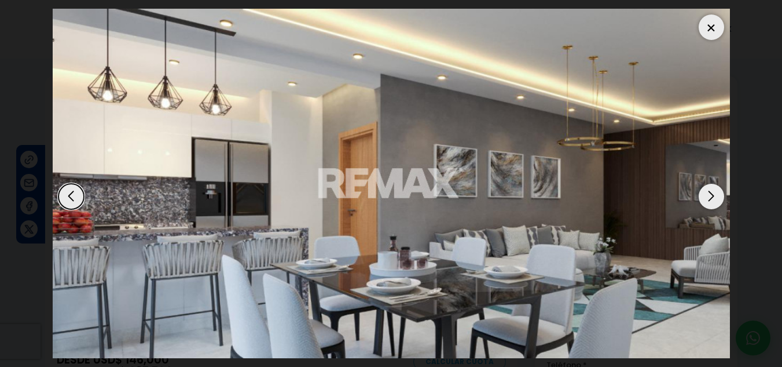
click at [709, 199] on div "Next slide" at bounding box center [711, 196] width 25 height 25
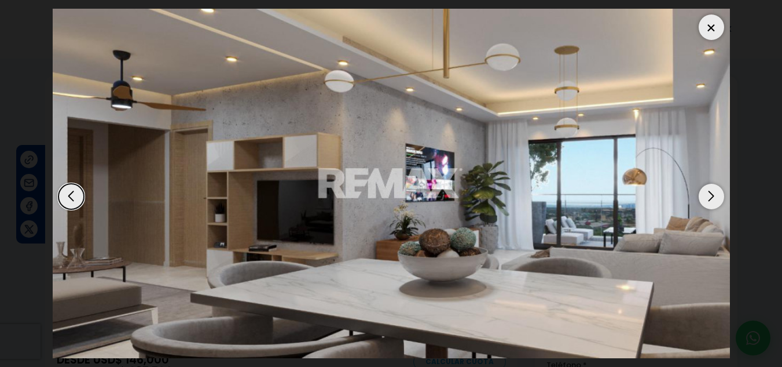
click at [709, 199] on div "Next slide" at bounding box center [711, 196] width 25 height 25
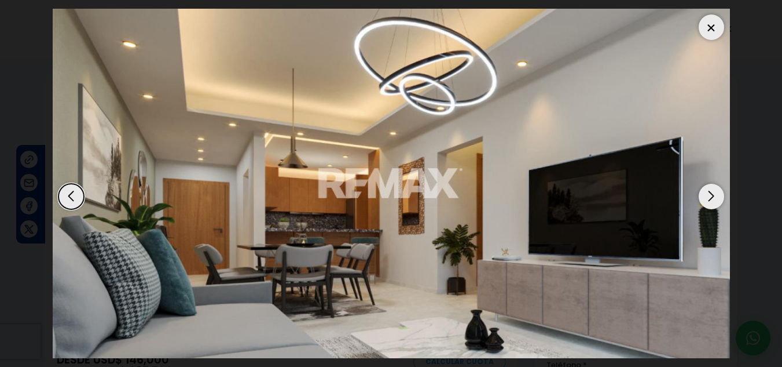
click at [709, 199] on div "Next slide" at bounding box center [711, 196] width 25 height 25
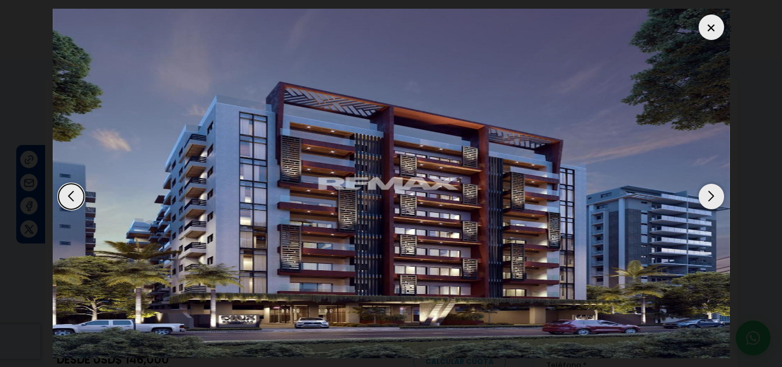
click at [709, 199] on div "Next slide" at bounding box center [711, 196] width 25 height 25
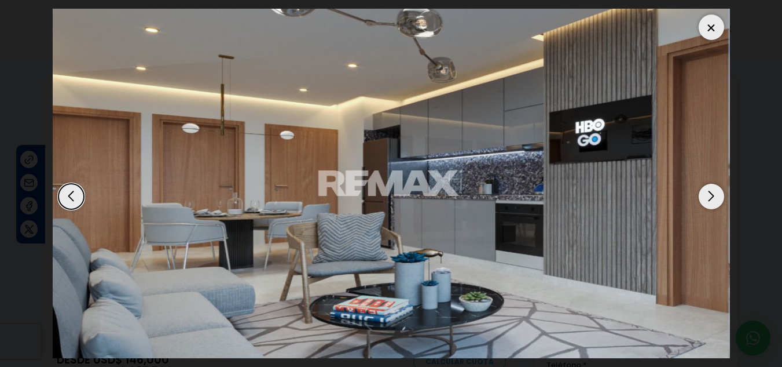
click at [709, 199] on div "Next slide" at bounding box center [711, 196] width 25 height 25
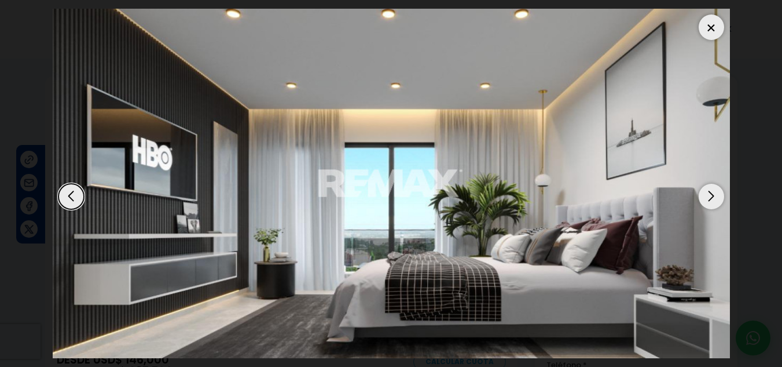
click at [709, 199] on div "Next slide" at bounding box center [711, 196] width 25 height 25
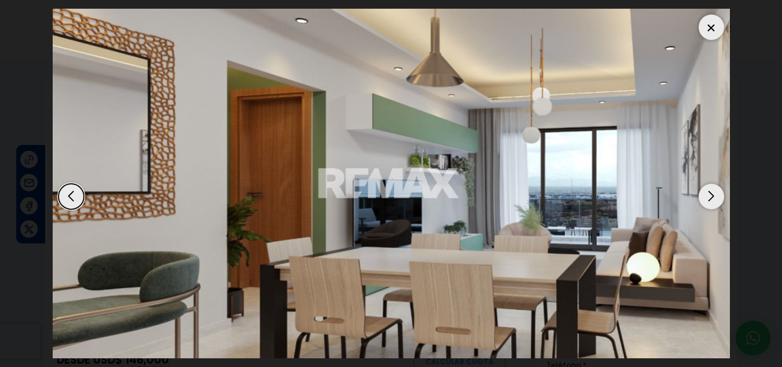
click at [709, 199] on div "Next slide" at bounding box center [711, 196] width 25 height 25
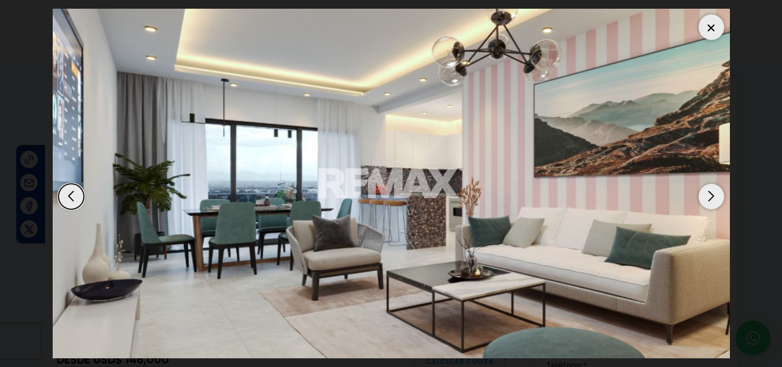
click at [709, 199] on div "Next slide" at bounding box center [711, 196] width 25 height 25
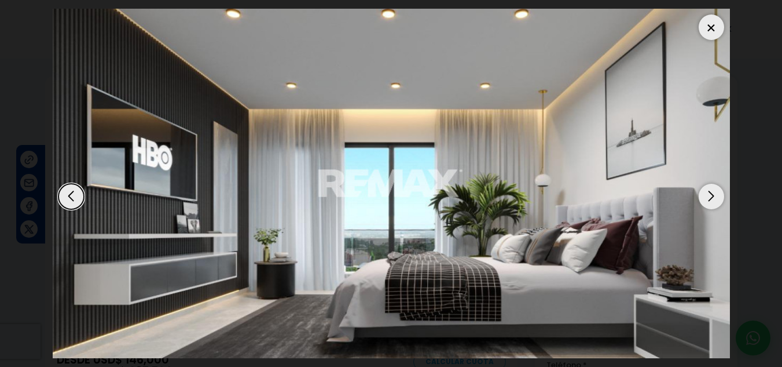
click at [714, 34] on div at bounding box center [711, 26] width 25 height 25
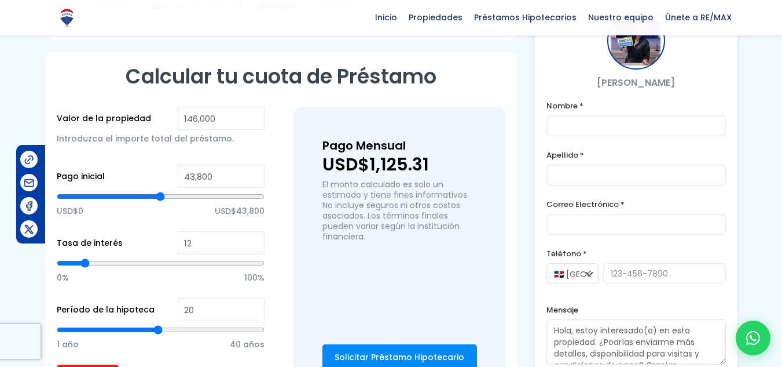
scroll to position [798, 0]
type input "75,489"
type input "75489"
type input "77,190"
type input "77190"
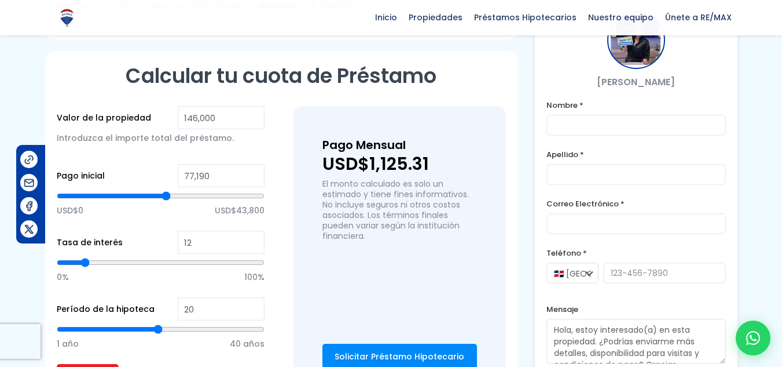
type input "79,741"
type input "79741"
type input "81,443"
type input "81443"
type input "82,718"
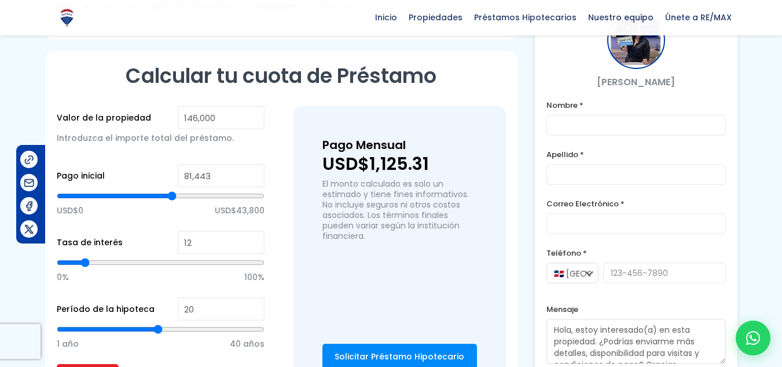
type input "82718"
type input "83,569"
type input "83569"
type input "83,994"
type input "83994"
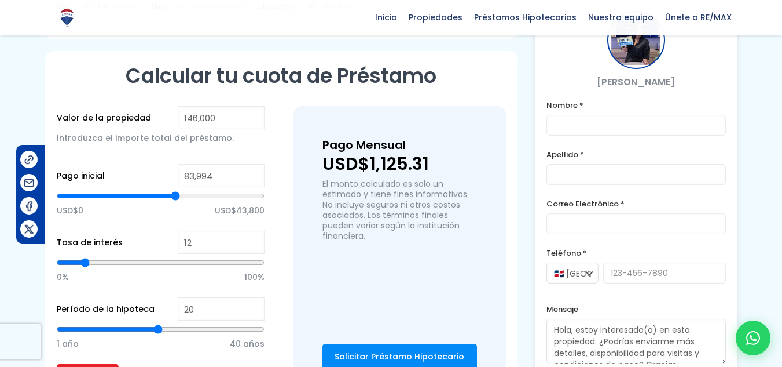
type input "84,420"
type input "84420"
type input "84,845"
type input "84845"
type input "85,270"
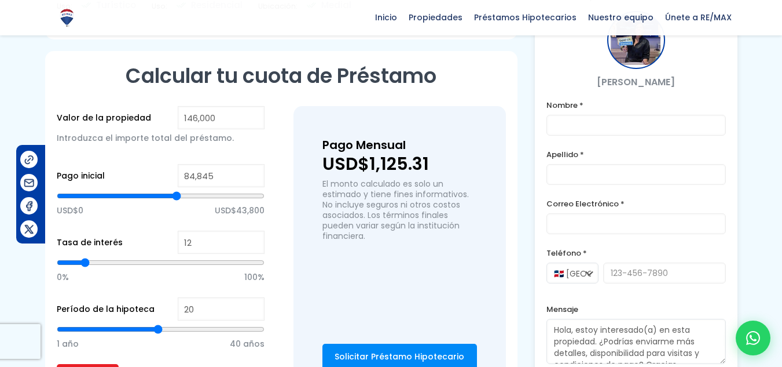
type input "85270"
type input "86,121"
type input "86121"
type input "86,971"
type input "86971"
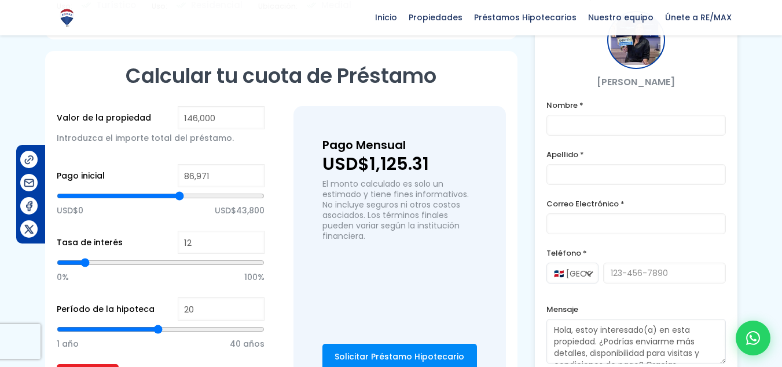
type input "88,247"
type input "88247"
type input "89,523"
type input "89523"
type input "90,374"
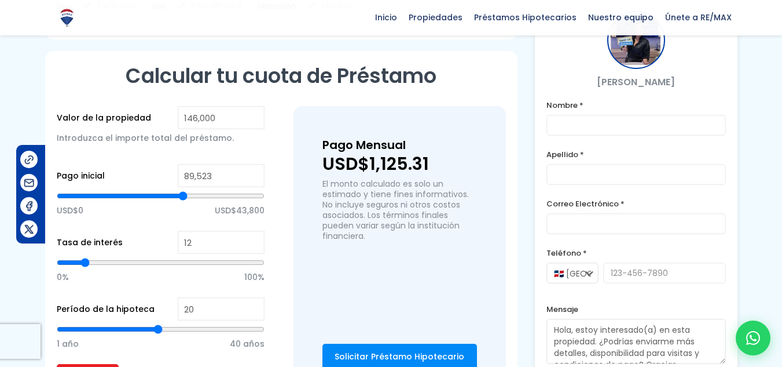
type input "90374"
type input "90,799"
type input "90799"
type input "91,224"
type input "91224"
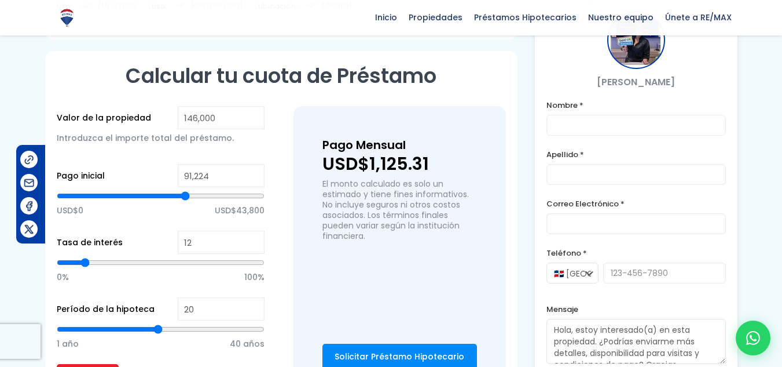
type input "91,650"
type input "91650"
type input "92,500"
type input "92500"
type input "93,351"
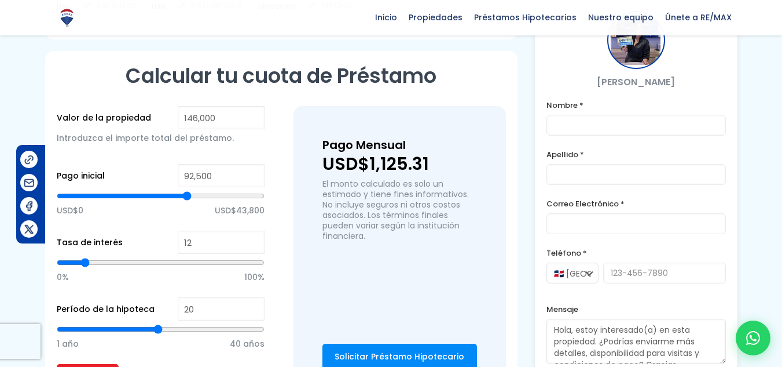
type input "93351"
type input "94,201"
type input "94201"
type input "95,052"
type input "95052"
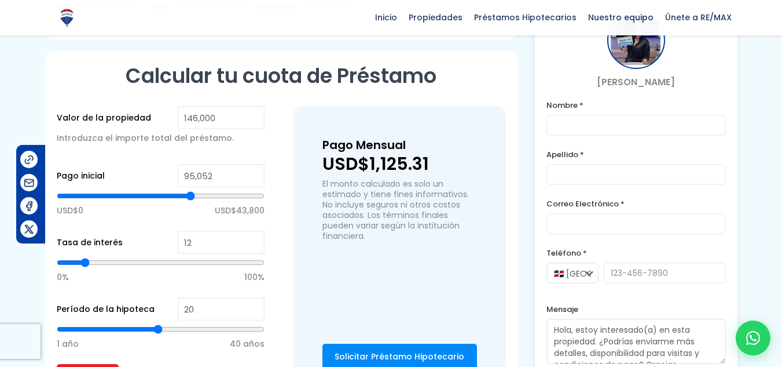
type input "95,477"
type input "95477"
type input "95,902"
type input "95902"
type input "96,328"
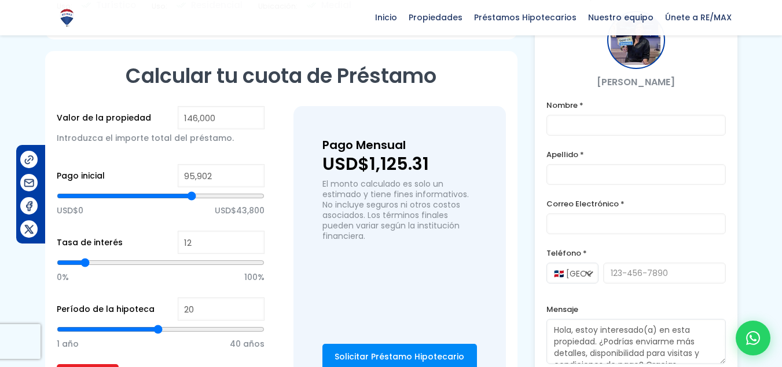
type input "96328"
type input "96,753"
type input "96753"
type input "97,178"
type input "97178"
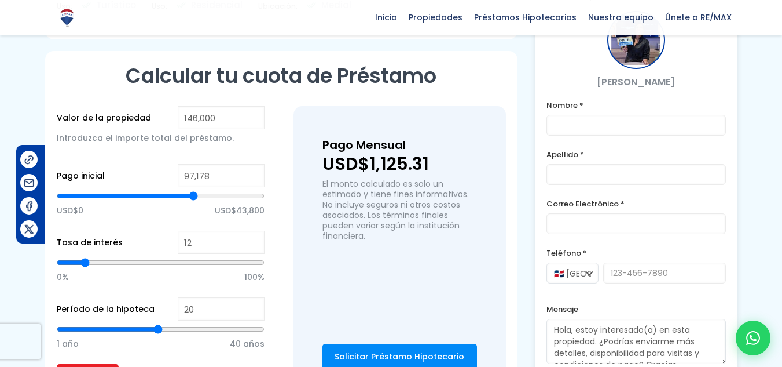
type input "97,604"
type input "97604"
type input "98,029"
type input "98029"
type input "97,604"
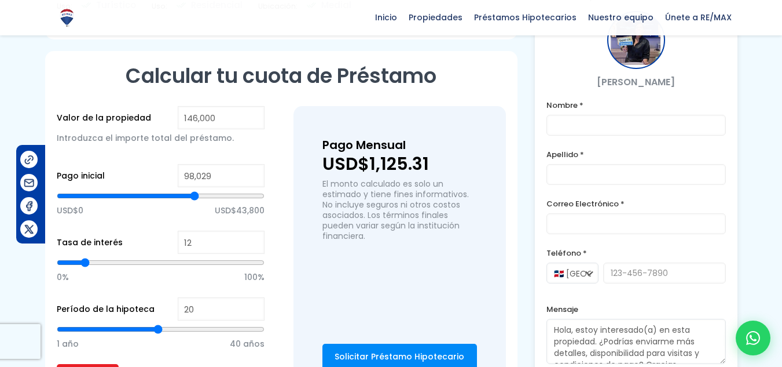
type input "97604"
type input "96,328"
type input "96328"
type input "95,052"
type input "95052"
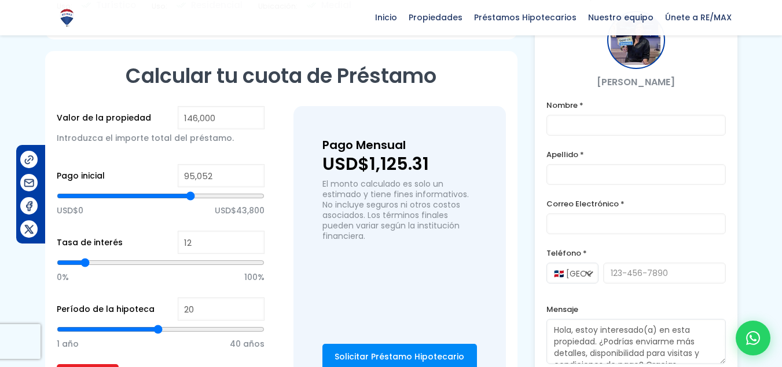
type input "94,627"
type input "94627"
type input "94,201"
type input "94201"
type input "93,776"
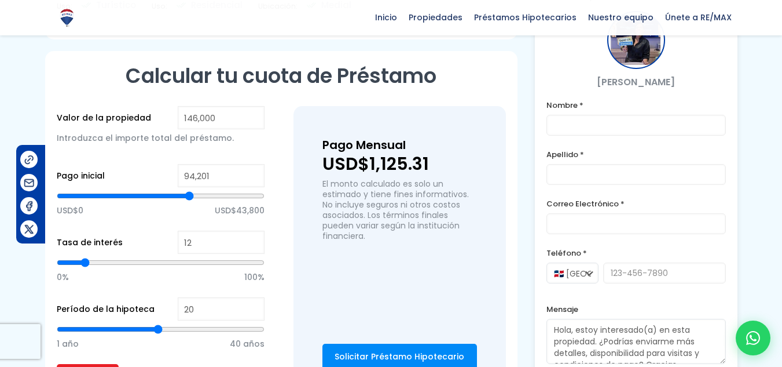
type input "93776"
type input "93,351"
type input "93351"
type input "92,925"
type input "92925"
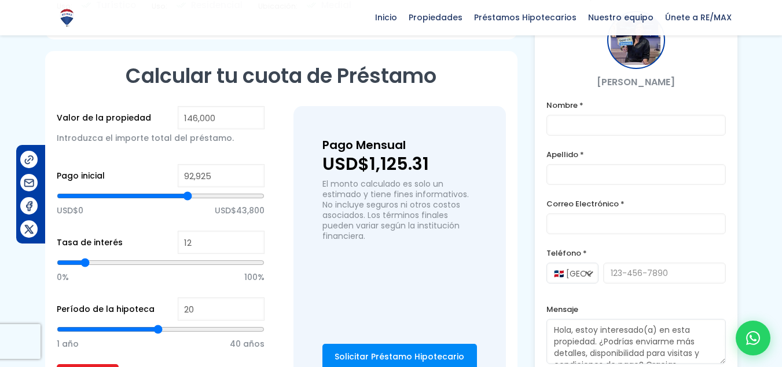
type input "92,075"
type input "92075"
type input "90,799"
type input "90799"
type input "90,374"
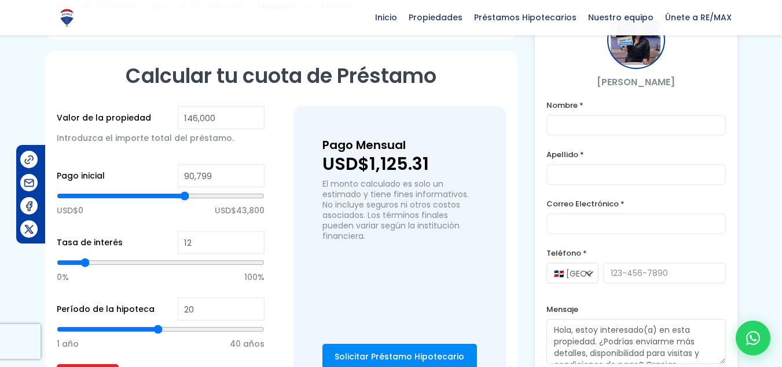
type input "90374"
type input "89,948"
type input "89948"
type input "89,523"
type input "89523"
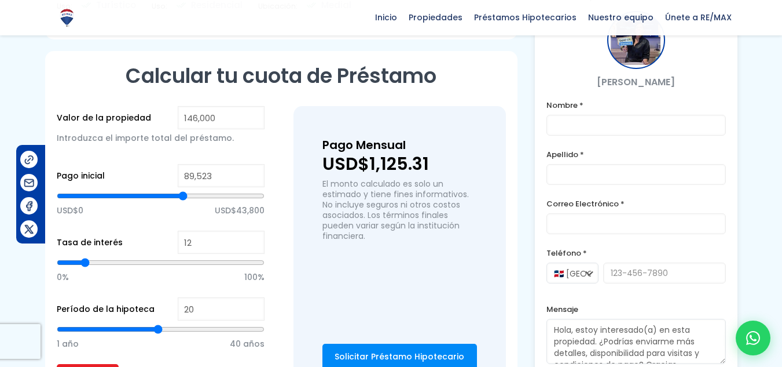
type input "88,673"
type input "88673"
type input "87,822"
type input "87822"
type input "87,397"
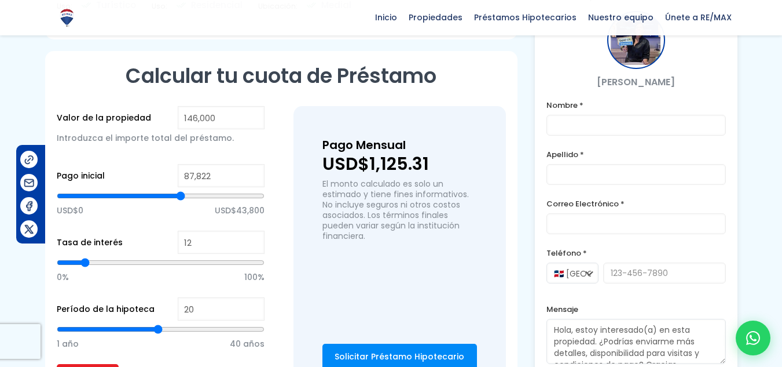
type input "87397"
type input "85,696"
type input "85696"
type input "84,420"
type input "84420"
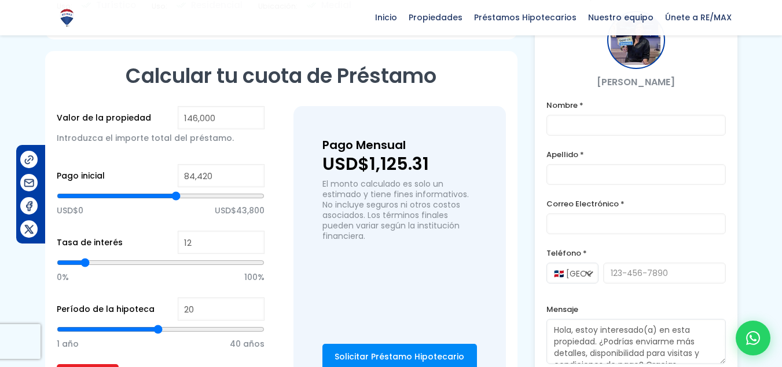
type input "82,718"
type input "82718"
type input "81,868"
type input "81868"
type input "81,443"
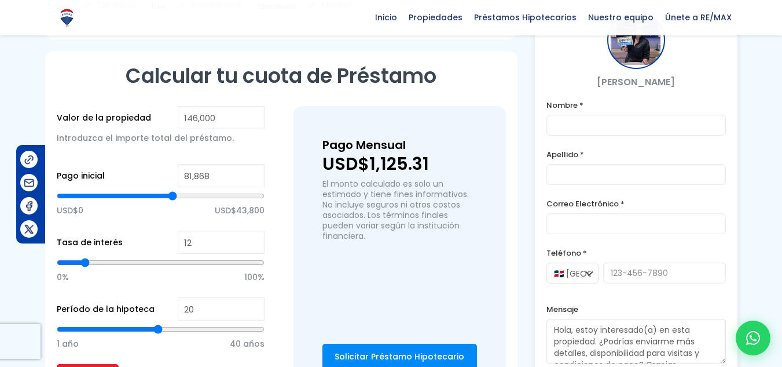
type input "81443"
type input "80,592"
type input "80592"
type input "80,167"
drag, startPoint x: 162, startPoint y: 190, endPoint x: 170, endPoint y: 190, distance: 8.7
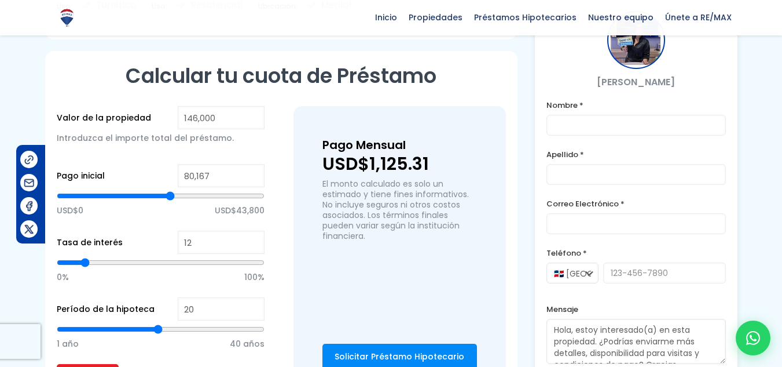
type input "80167"
click at [170, 190] on input "range" at bounding box center [161, 196] width 208 height 12
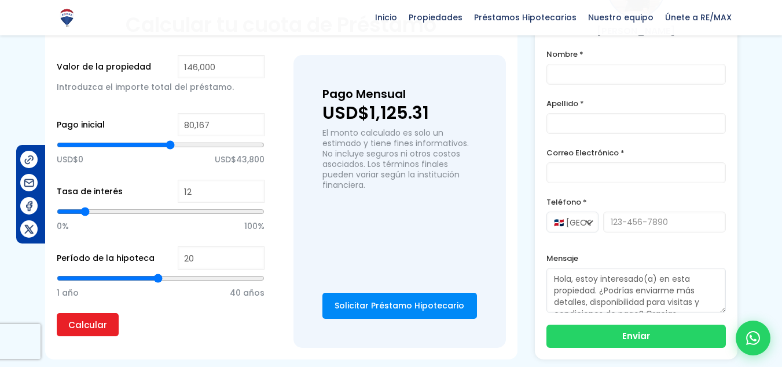
scroll to position [841, 0]
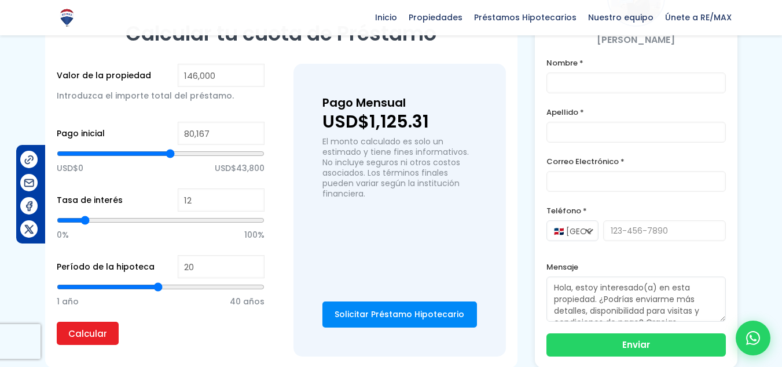
type input "21"
type input "20"
type input "19"
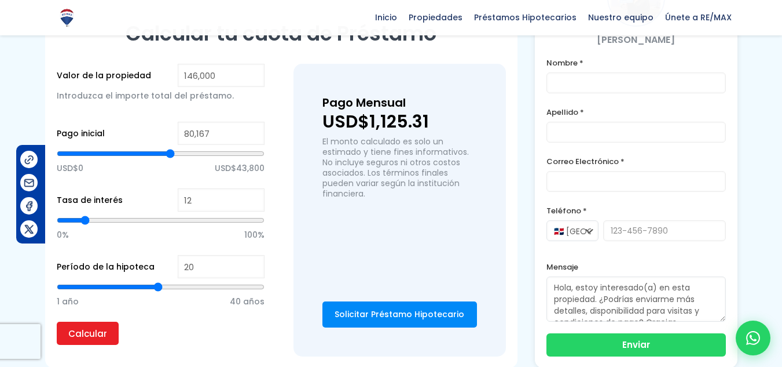
type input "19"
type input "18"
type input "19"
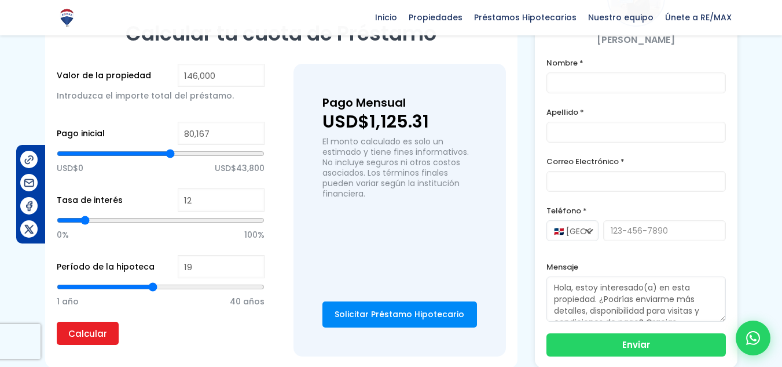
type input "18"
type input "17"
type input "16"
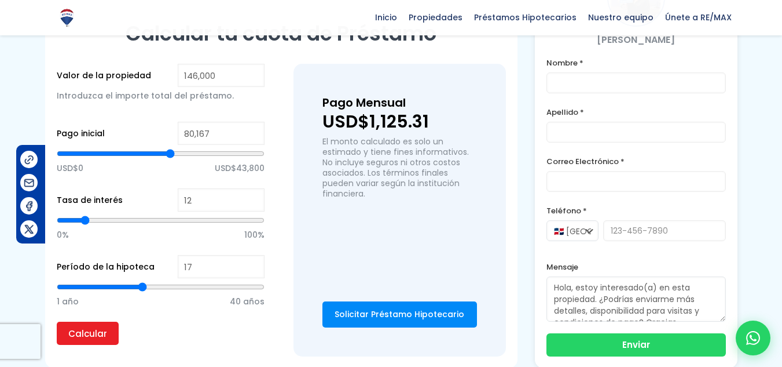
type input "16"
type input "15"
type input "14"
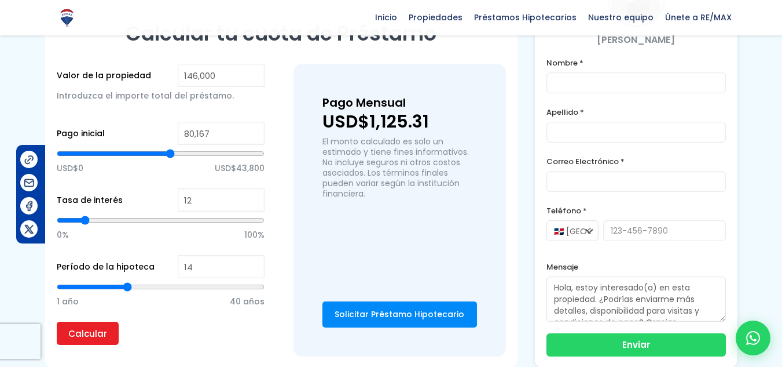
type input "13"
type input "12"
type input "11"
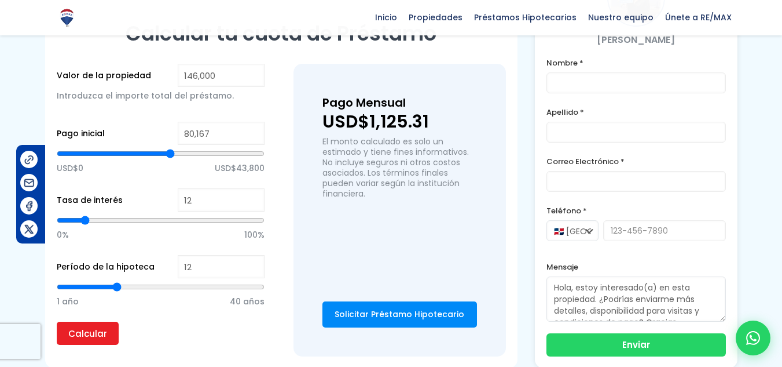
type input "11"
type input "12"
type input "13"
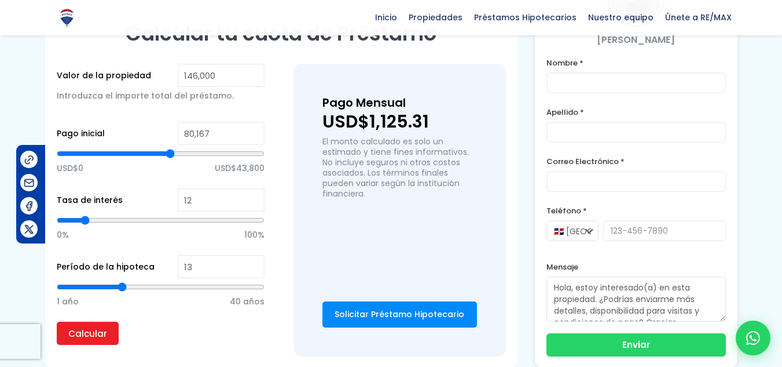
type input "14"
type input "15"
type input "16"
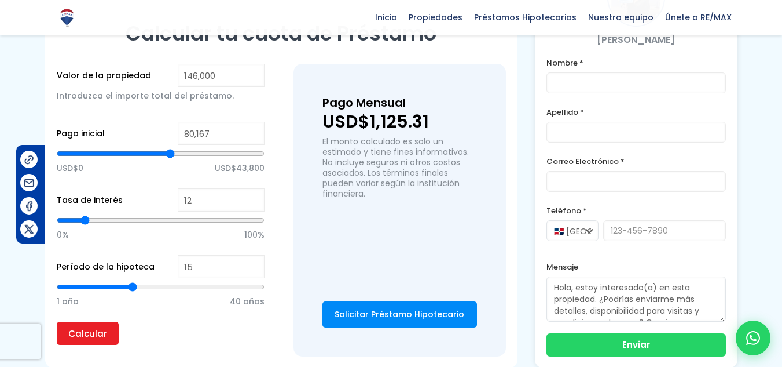
type input "16"
type input "15"
type input "14"
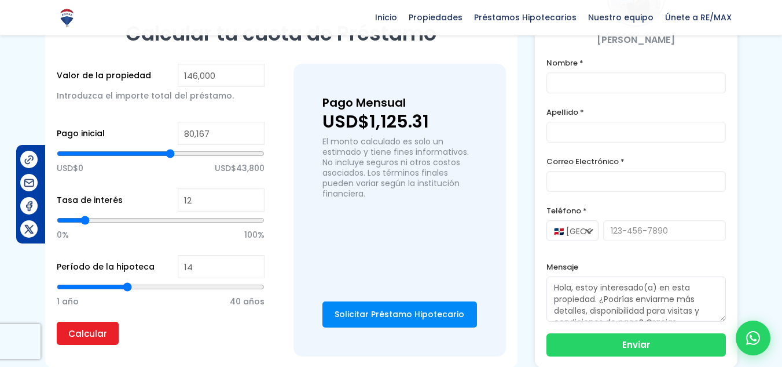
type input "13"
type input "12"
type input "11"
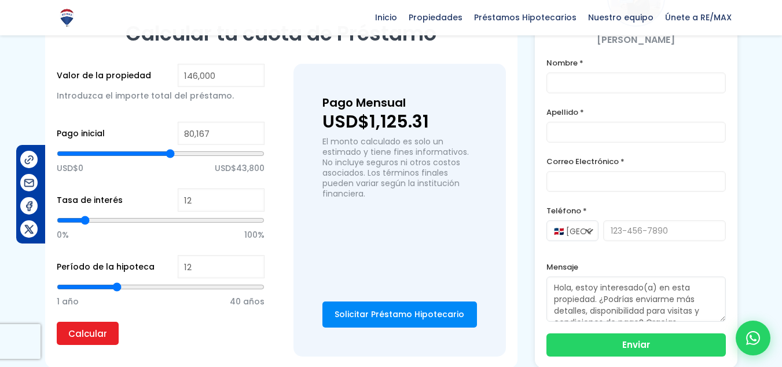
type input "11"
type input "10"
type input "9"
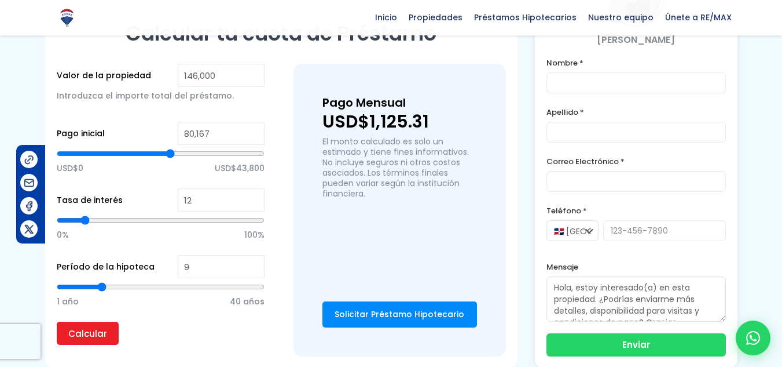
type input "8"
type input "7"
type input "6"
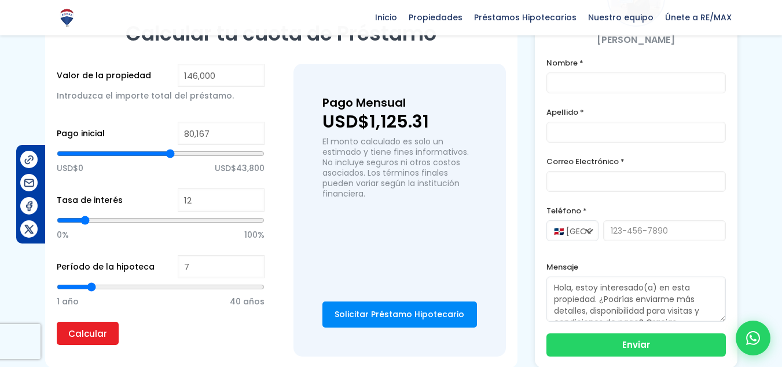
type input "6"
type input "5"
drag, startPoint x: 158, startPoint y: 280, endPoint x: 82, endPoint y: 283, distance: 76.5
type input "5"
click at [82, 283] on input "range" at bounding box center [161, 287] width 208 height 12
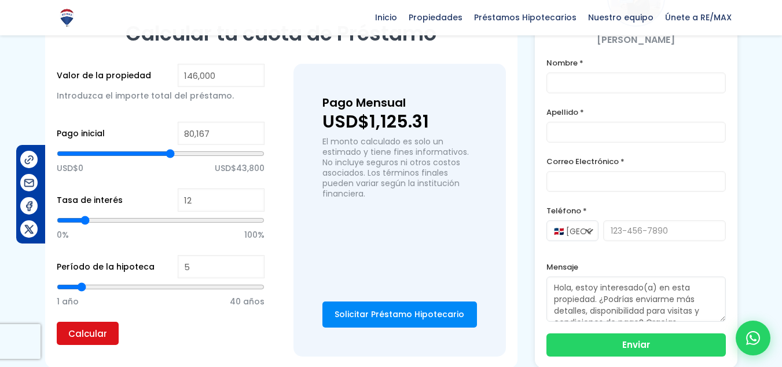
click at [91, 331] on input "Calcular" at bounding box center [88, 332] width 62 height 23
type input "7"
type input "6"
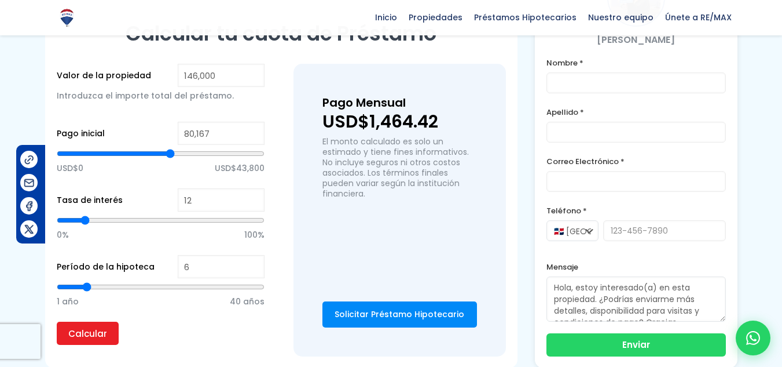
type input "5"
type input "4"
type input "3"
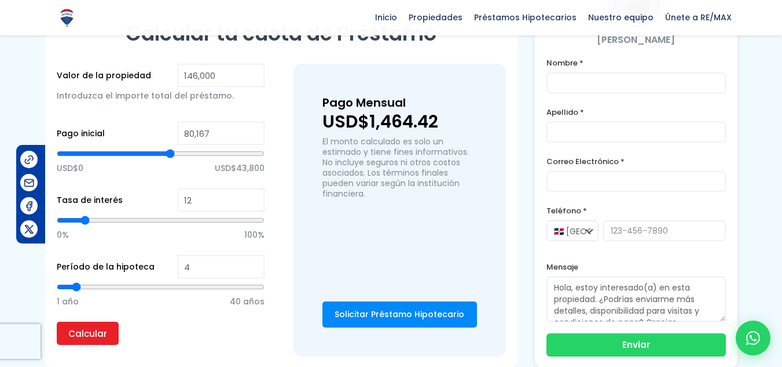
type input "3"
type input "2"
type input "1"
drag, startPoint x: 91, startPoint y: 273, endPoint x: 48, endPoint y: 274, distance: 43.4
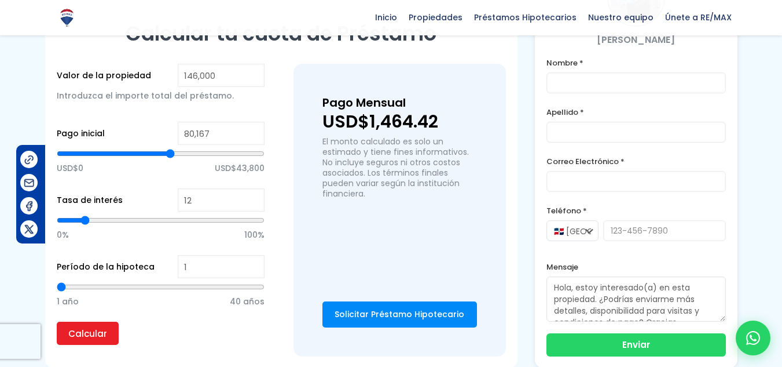
type input "1"
click at [57, 281] on input "range" at bounding box center [161, 287] width 208 height 12
type input "81,868"
type input "81868"
type input "82,293"
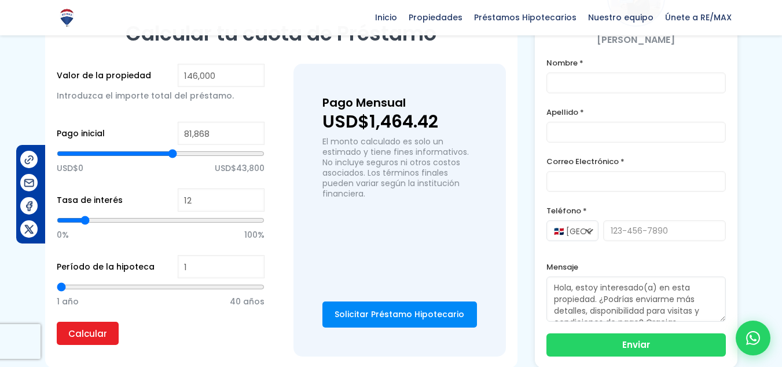
type input "82293"
type input "82,718"
type input "82718"
type input "83,144"
type input "83144"
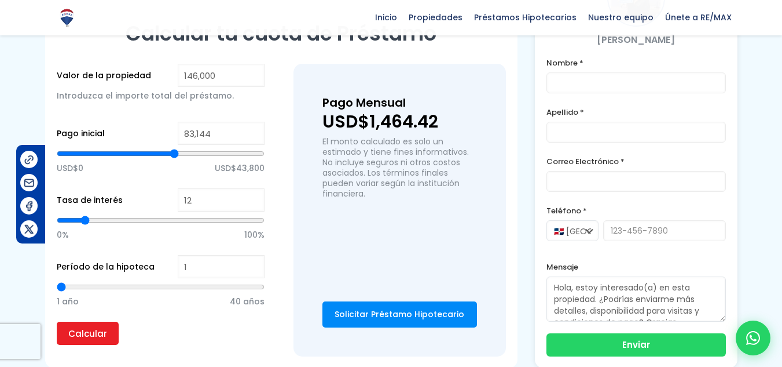
type input "83,569"
type input "83569"
type input "83,994"
type input "83994"
type input "84,420"
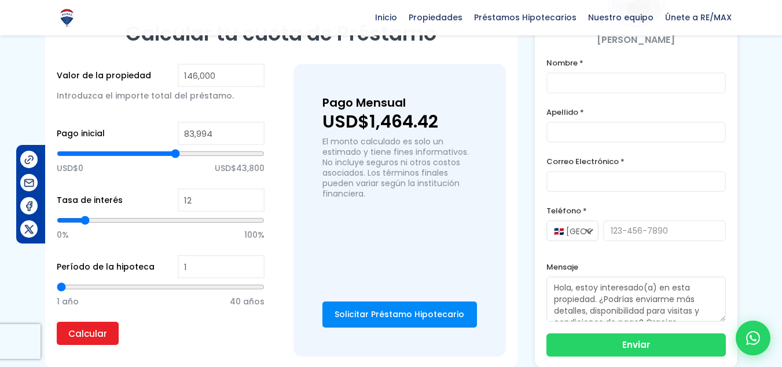
type input "84420"
type input "84,845"
type input "84845"
type input "85,270"
type input "85270"
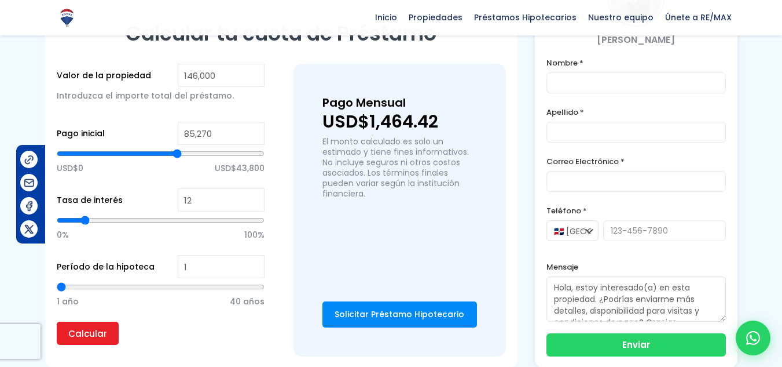
type input "85,696"
type input "85696"
type input "86,121"
type input "86121"
type input "86,546"
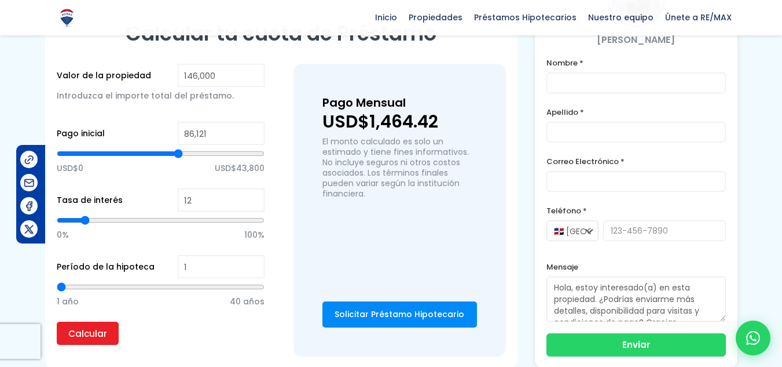
type input "86546"
drag, startPoint x: 172, startPoint y: 148, endPoint x: 184, endPoint y: 148, distance: 12.2
click at [184, 148] on input "range" at bounding box center [161, 154] width 208 height 12
click at [90, 323] on input "Calcular" at bounding box center [88, 332] width 62 height 23
drag, startPoint x: 185, startPoint y: 144, endPoint x: 197, endPoint y: 145, distance: 12.9
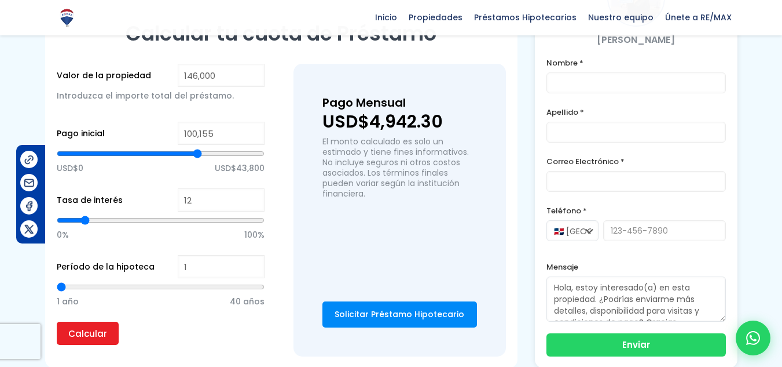
click at [197, 148] on input "range" at bounding box center [161, 154] width 208 height 12
click at [90, 321] on input "Calcular" at bounding box center [88, 332] width 62 height 23
drag, startPoint x: 201, startPoint y: 145, endPoint x: 183, endPoint y: 146, distance: 18.0
click at [183, 148] on input "range" at bounding box center [161, 154] width 208 height 12
drag, startPoint x: 61, startPoint y: 281, endPoint x: 84, endPoint y: 280, distance: 22.6
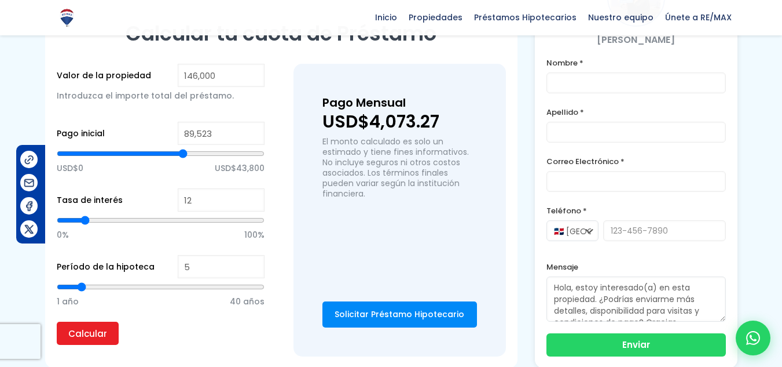
click at [84, 281] on input "range" at bounding box center [161, 287] width 208 height 12
drag, startPoint x: 184, startPoint y: 144, endPoint x: 130, endPoint y: 148, distance: 54.0
click at [130, 148] on input "range" at bounding box center [161, 154] width 208 height 12
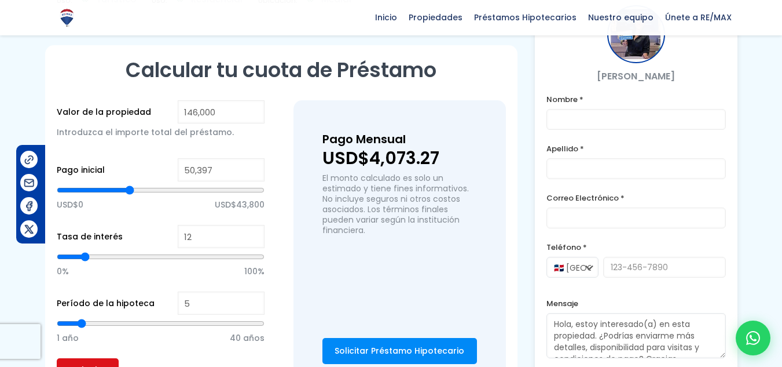
scroll to position [803, 0]
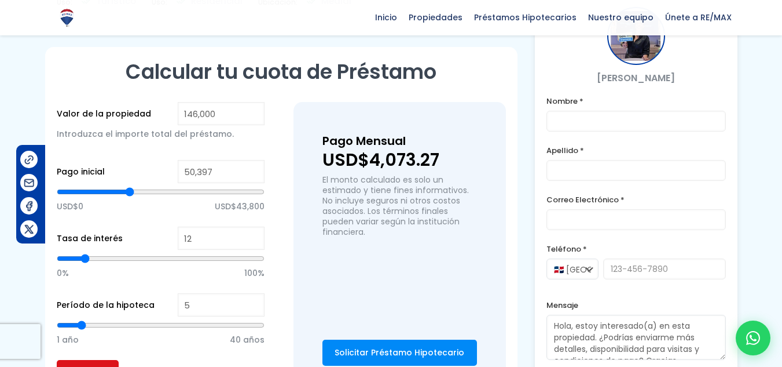
click at [97, 360] on input "Calcular" at bounding box center [88, 371] width 62 height 23
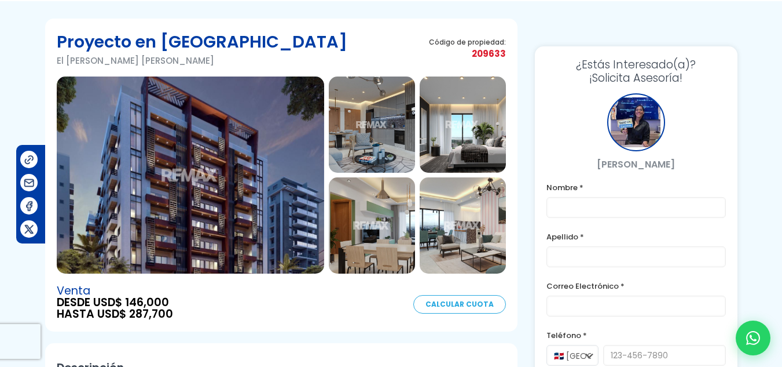
scroll to position [21, 0]
